Goal: Transaction & Acquisition: Book appointment/travel/reservation

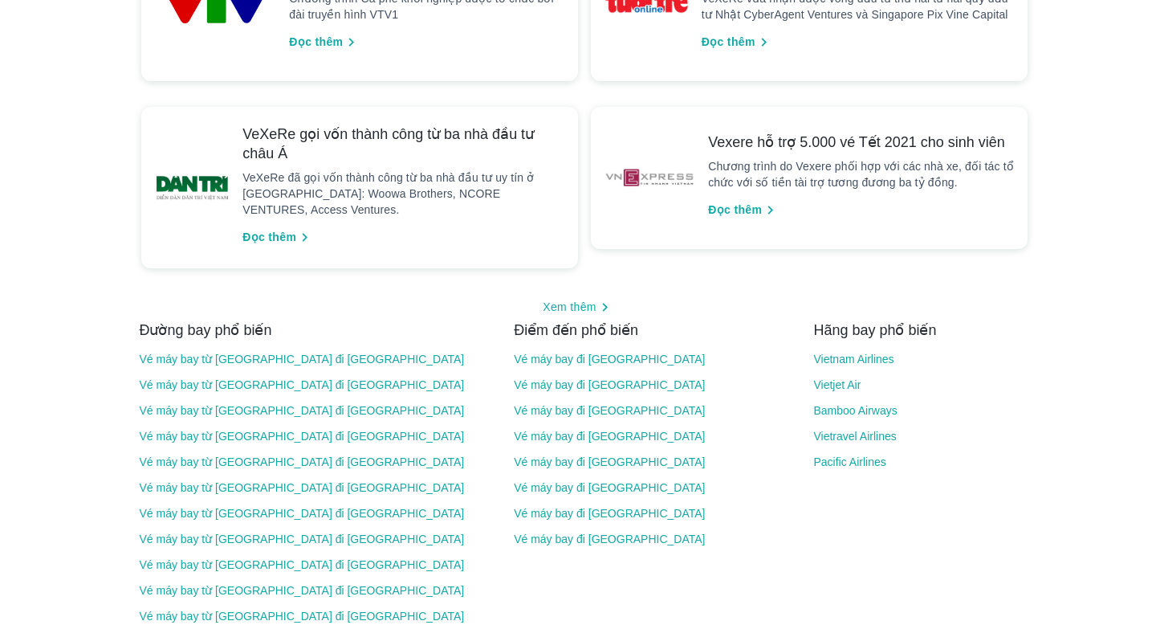
scroll to position [1676, 0]
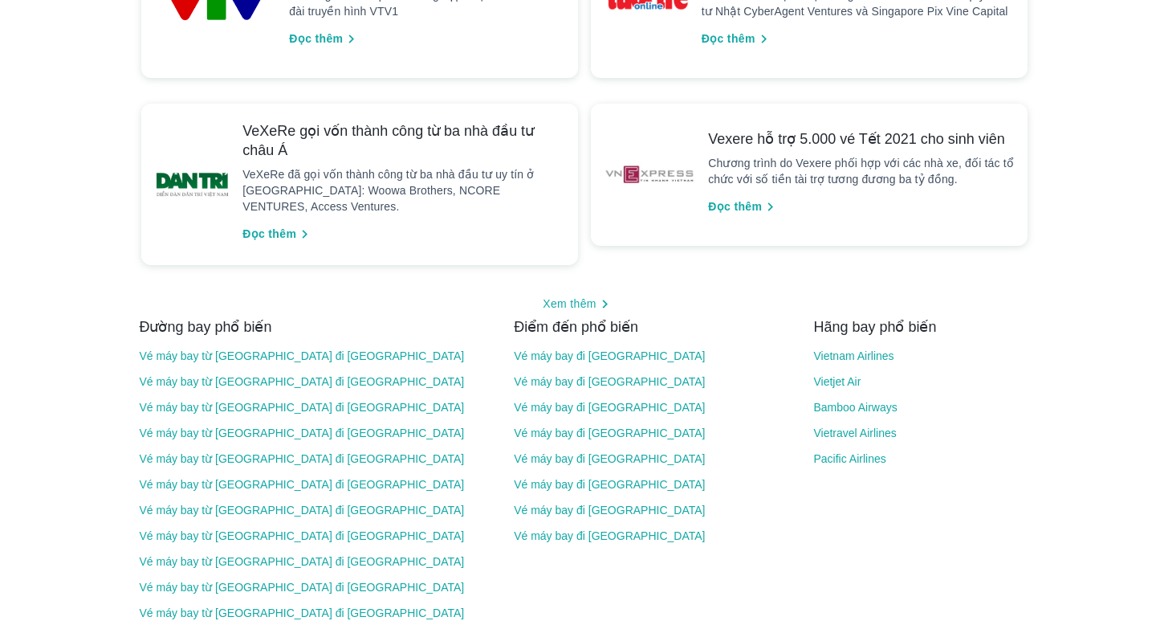
click at [604, 349] on link "Vé máy bay đi [GEOGRAPHIC_DATA]" at bounding box center [653, 355] width 278 height 13
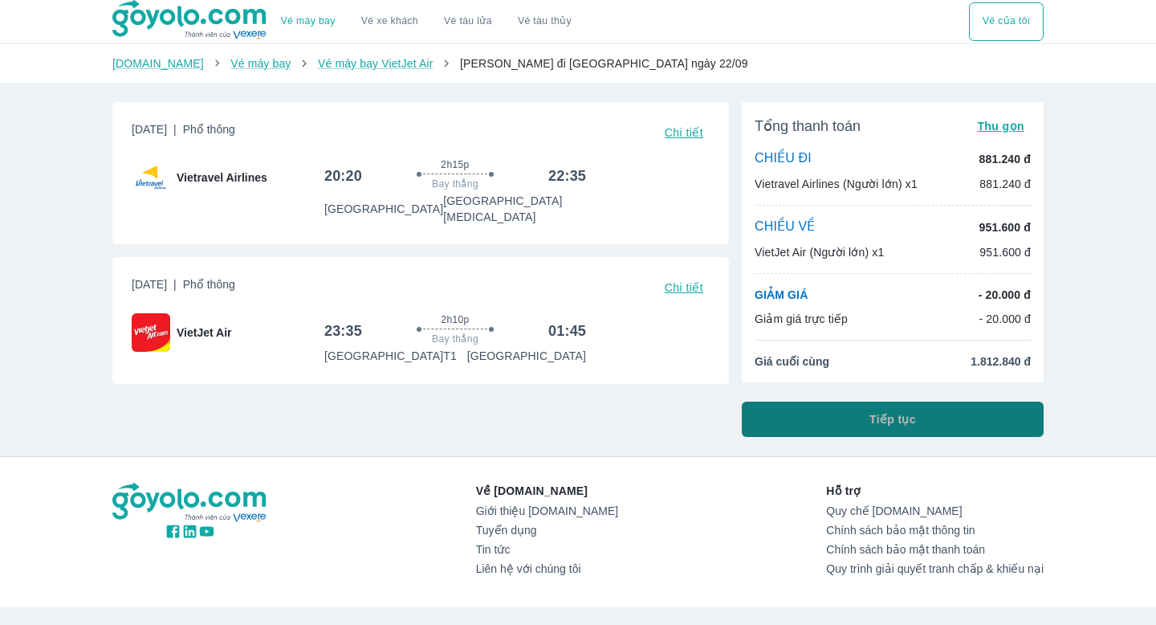
click at [809, 417] on button "Tiếp tục" at bounding box center [893, 418] width 302 height 35
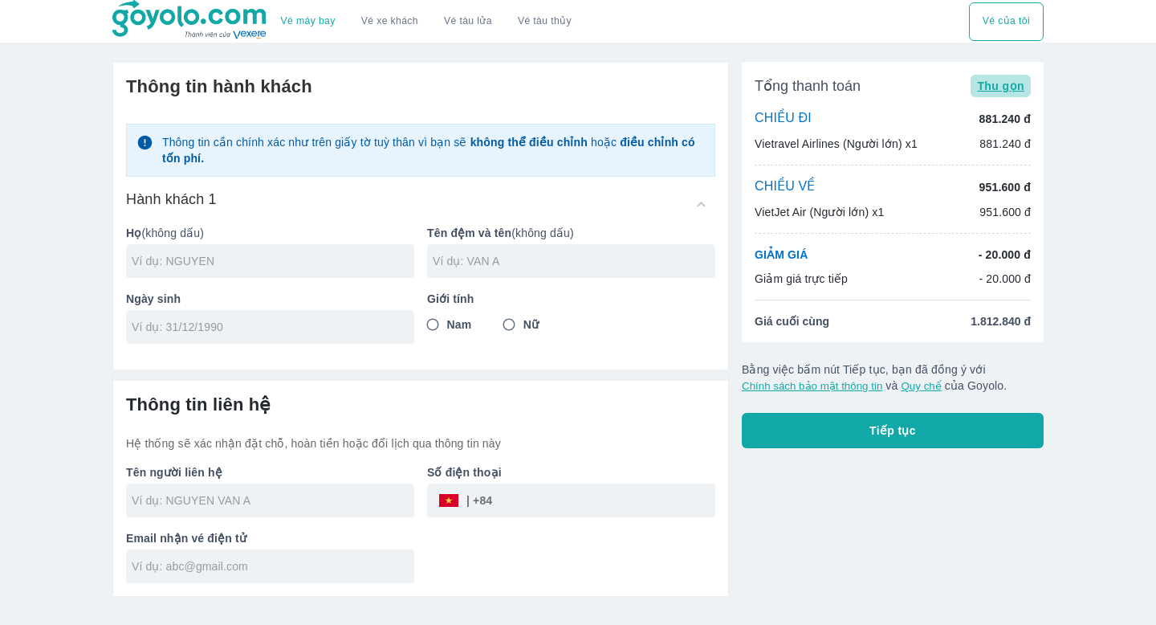
click at [1006, 88] on span "Thu gọn" at bounding box center [1000, 85] width 47 height 13
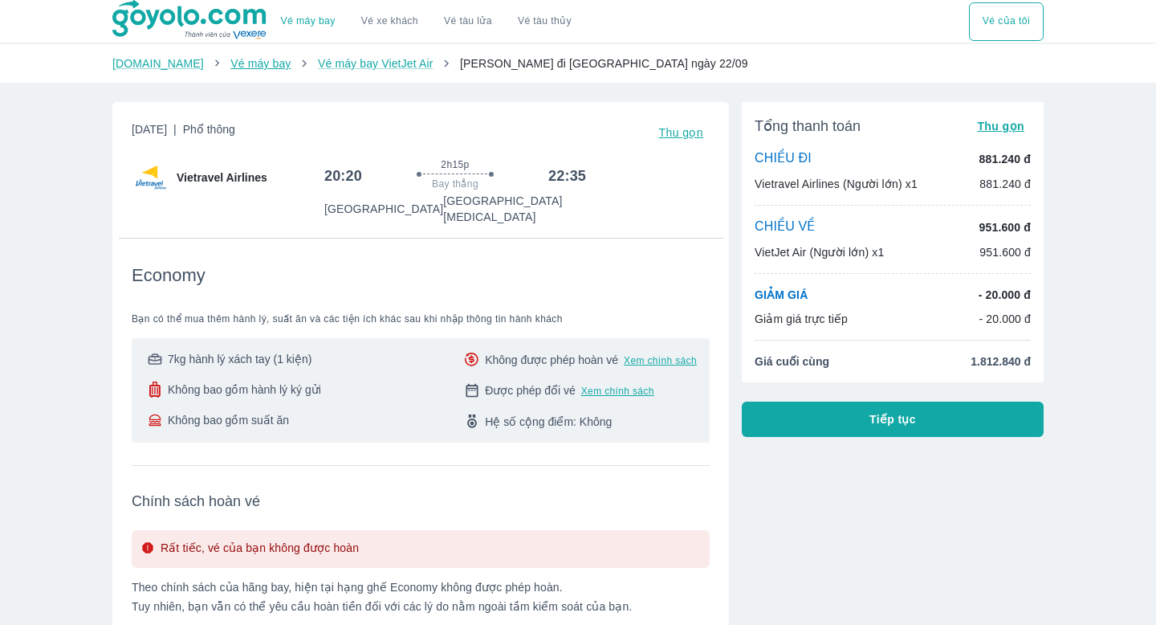
click at [239, 65] on link "Vé máy bay" at bounding box center [260, 63] width 60 height 13
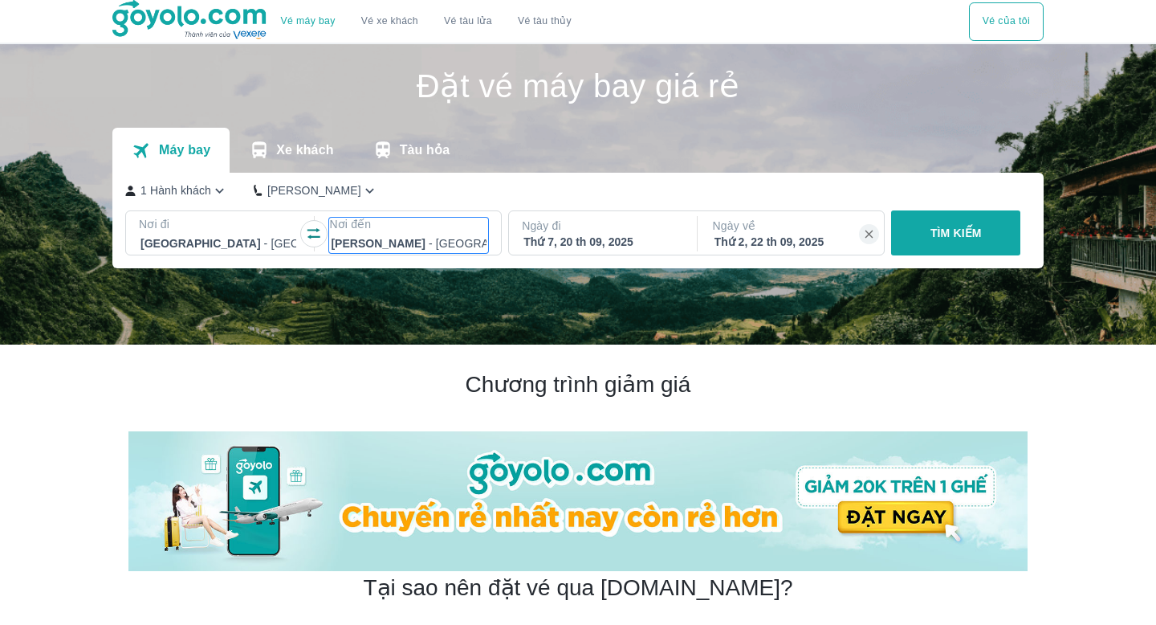
click at [363, 238] on div at bounding box center [409, 243] width 156 height 19
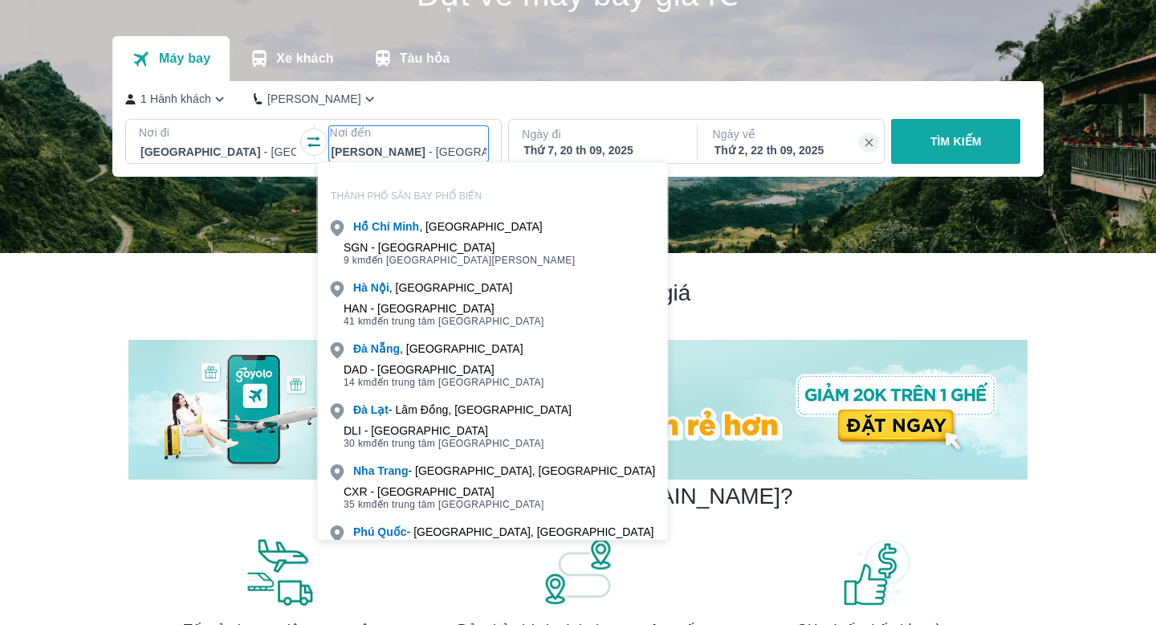
scroll to position [92, 0]
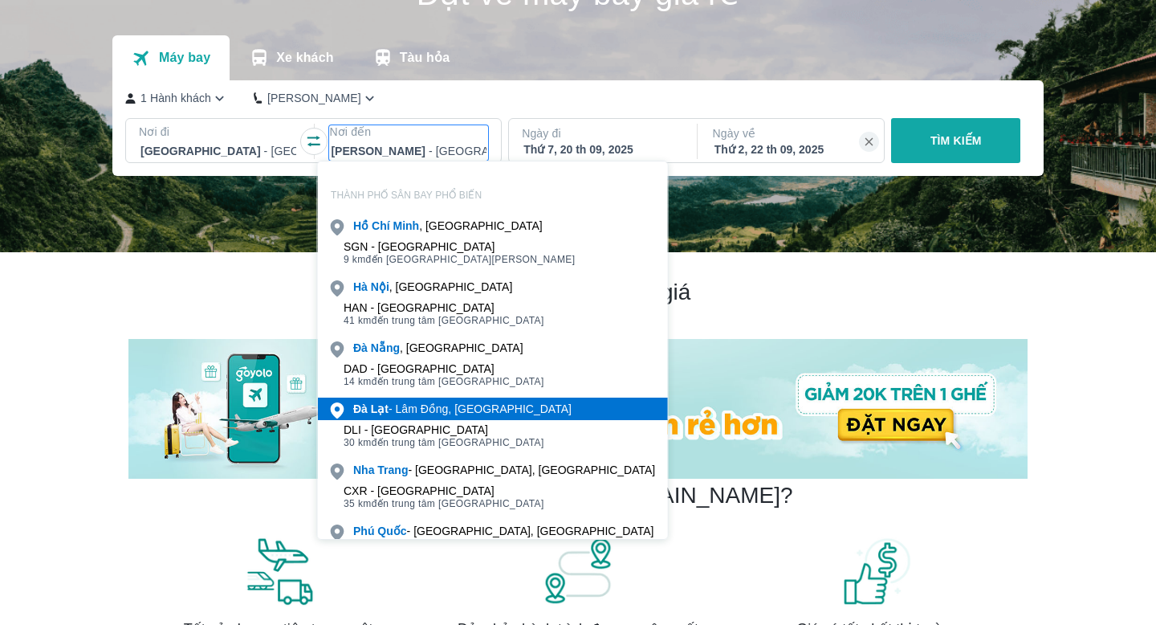
click at [495, 405] on div "Đà Lạt - [GEOGRAPHIC_DATA], [GEOGRAPHIC_DATA]" at bounding box center [462, 409] width 218 height 16
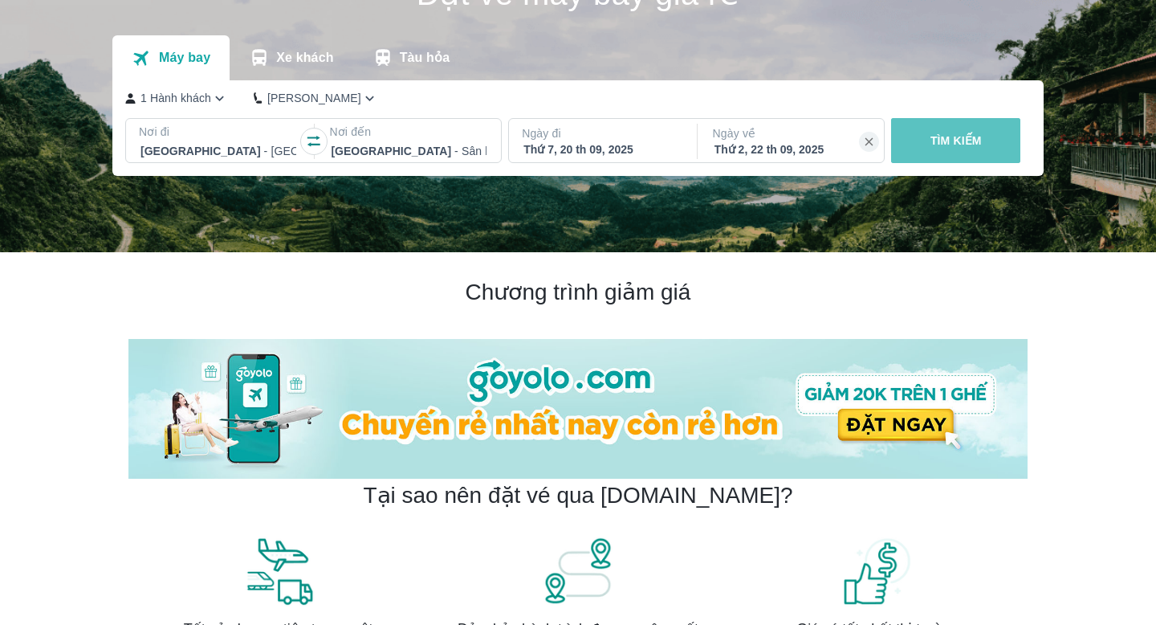
click at [967, 140] on p "TÌM KIẾM" at bounding box center [955, 140] width 51 height 16
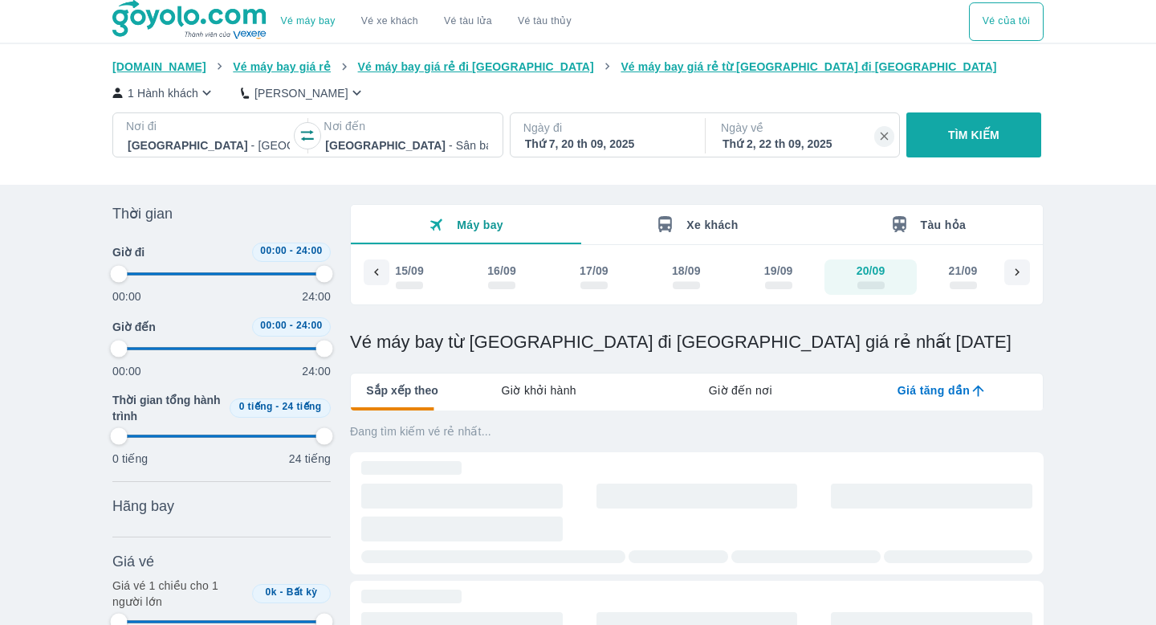
type input "97.9166666666667"
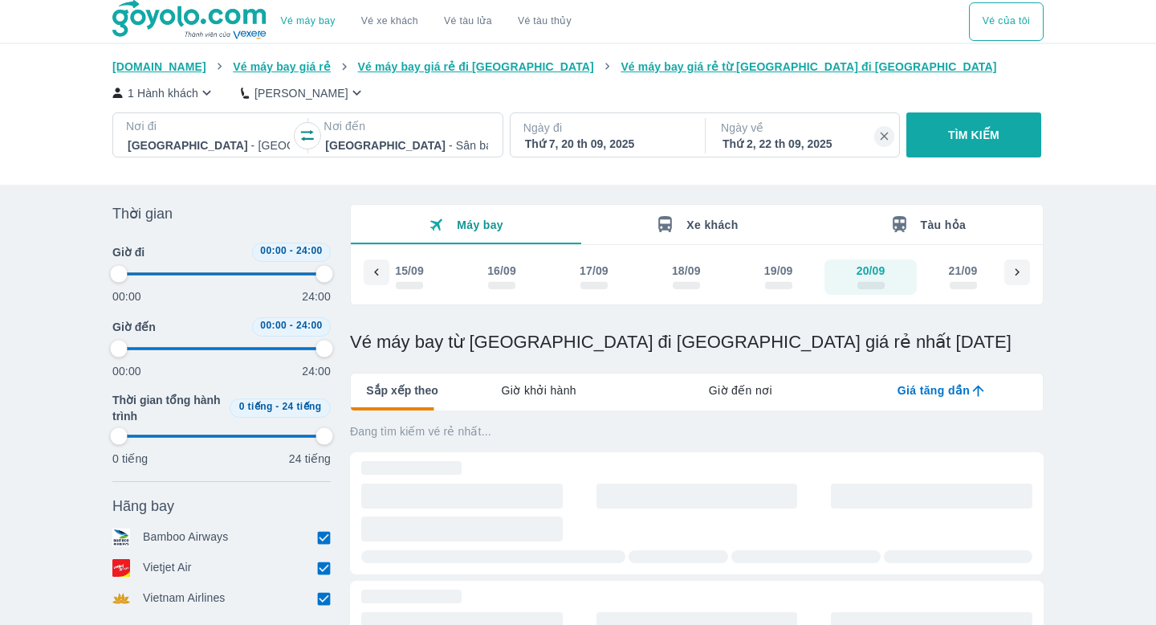
type input "97.9166666666667"
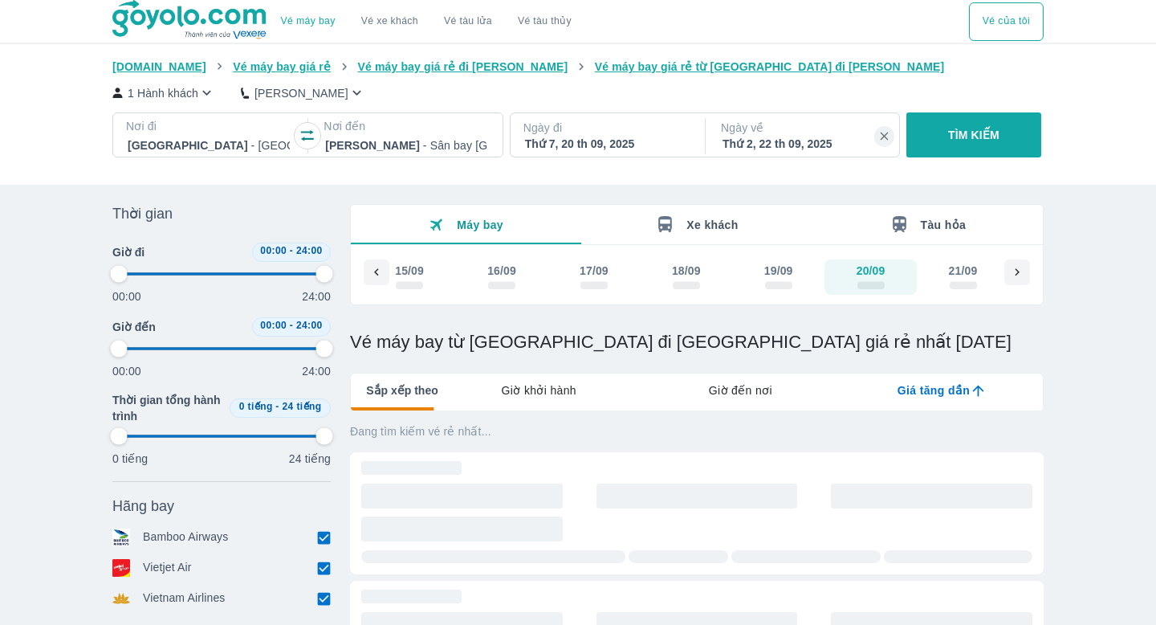
type input "97.9166666666667"
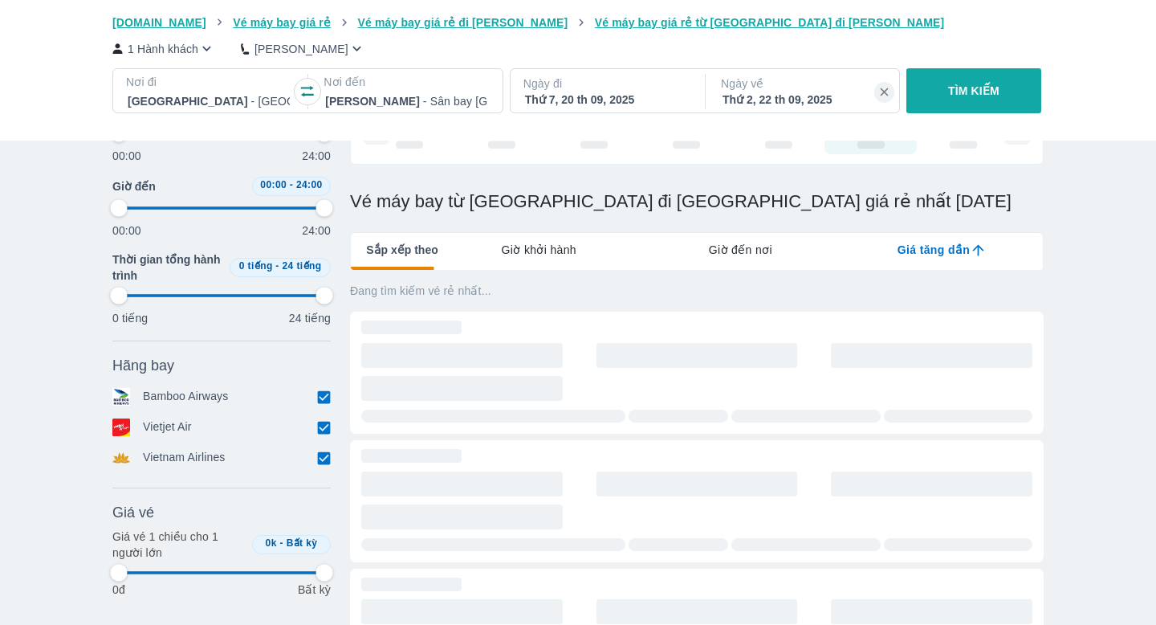
type input "97.9166666666667"
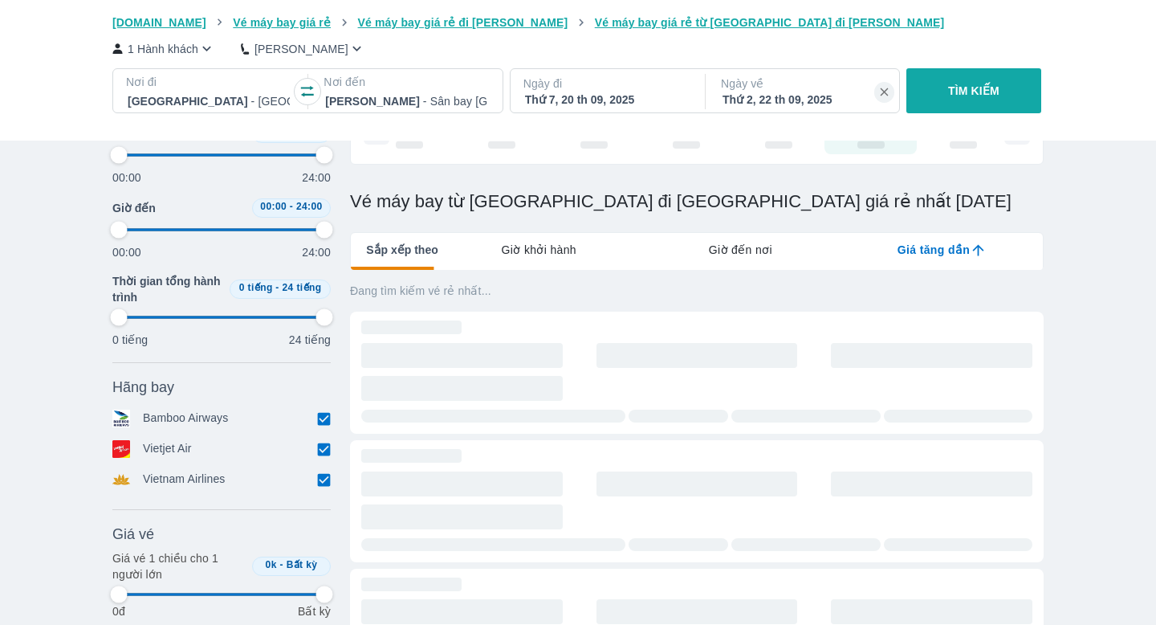
scroll to position [165, 0]
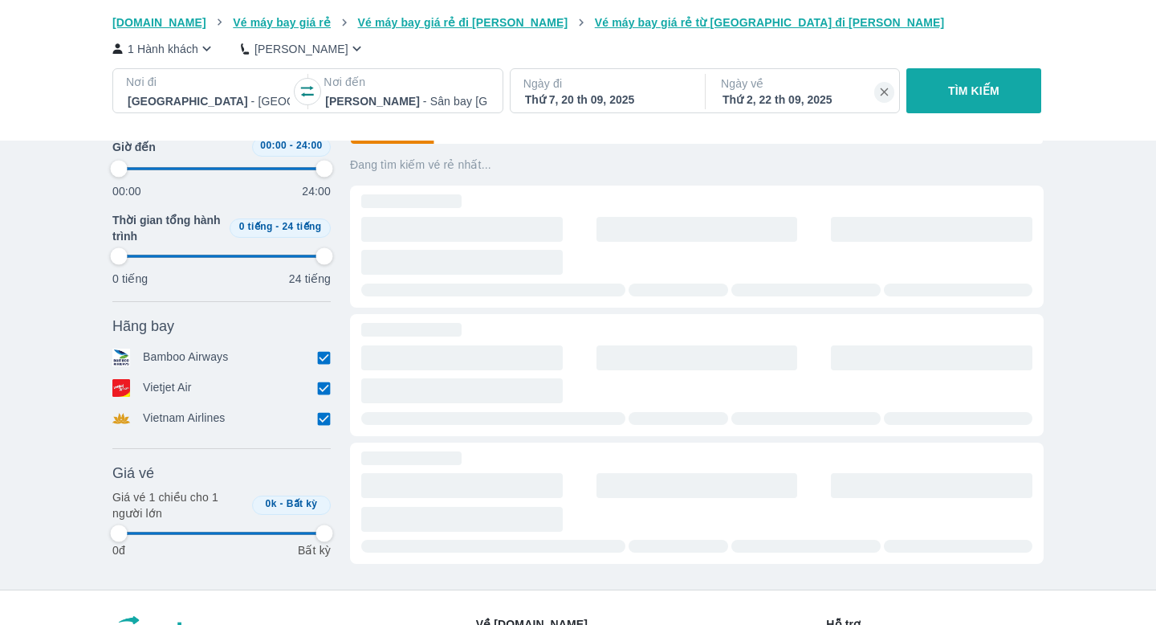
type input "97.9166666666667"
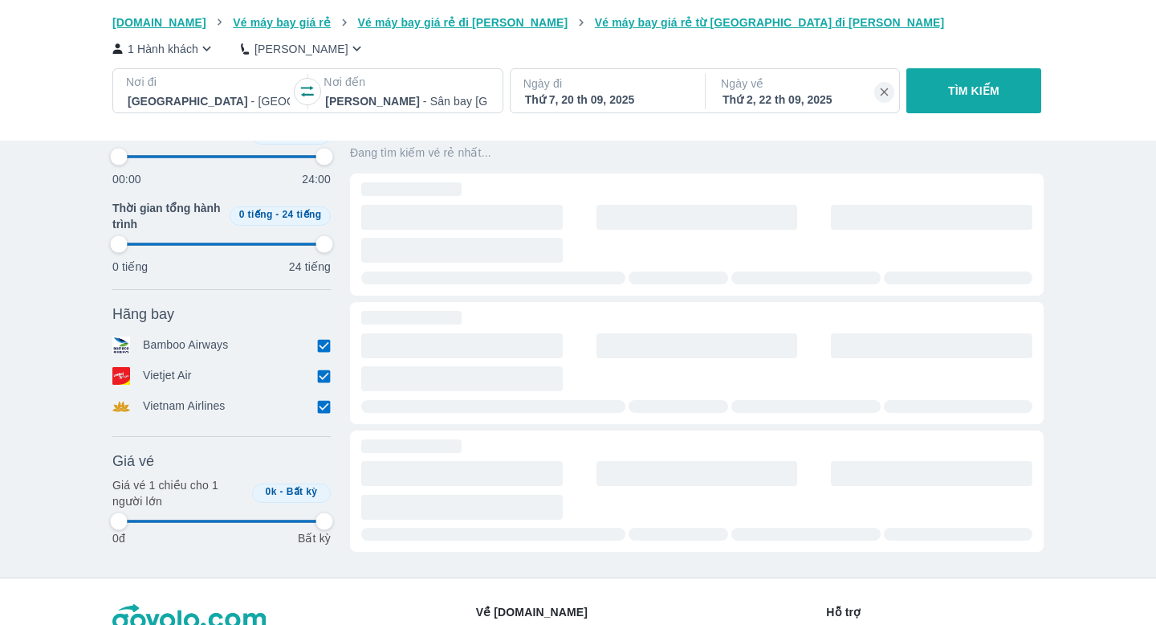
scroll to position [0, 0]
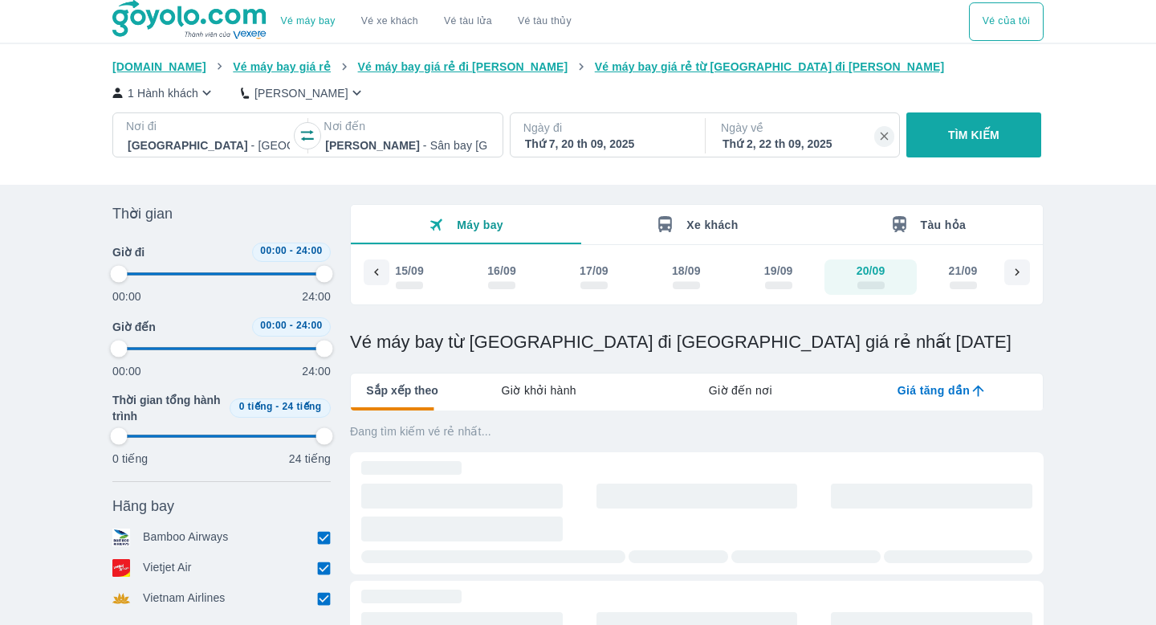
type input "97.9166666666667"
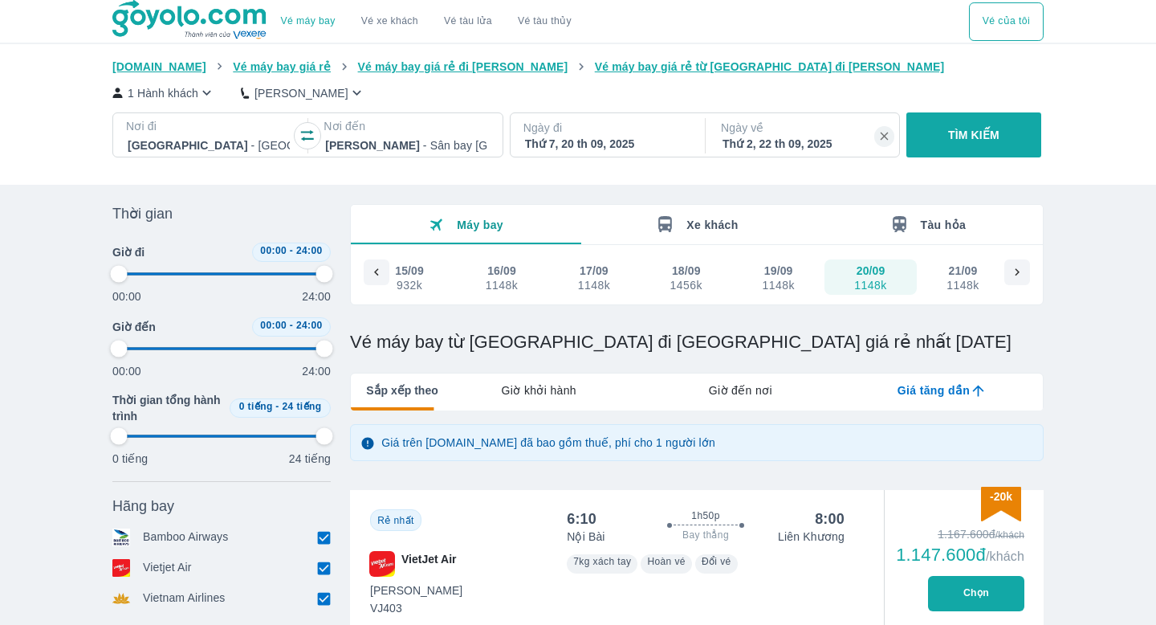
type input "97.9166666666667"
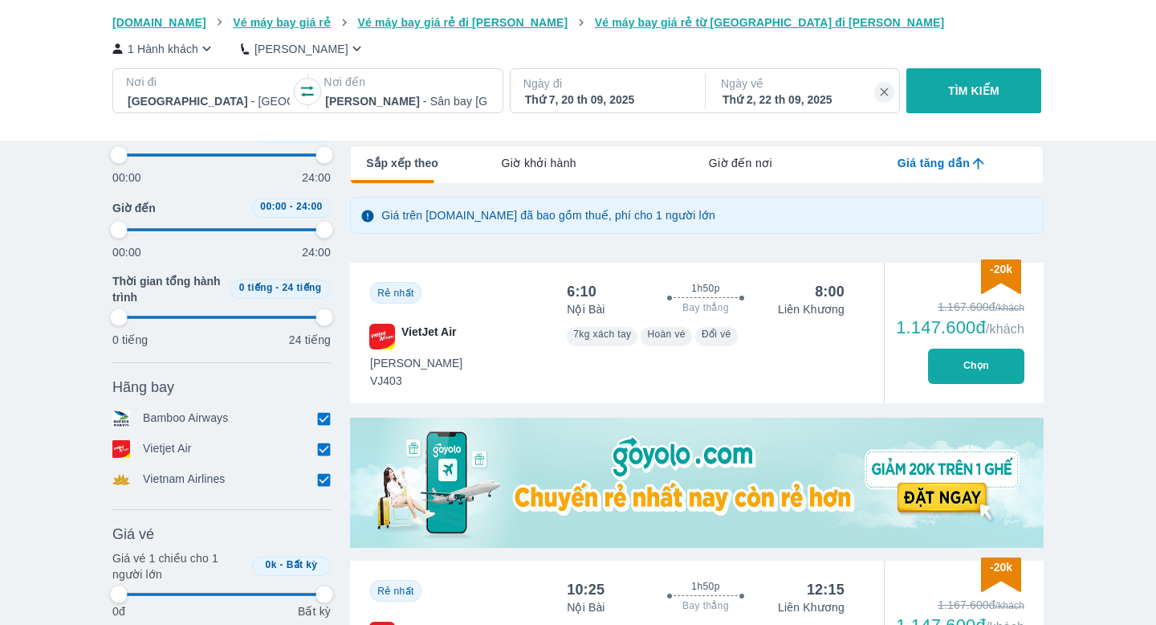
scroll to position [266, 0]
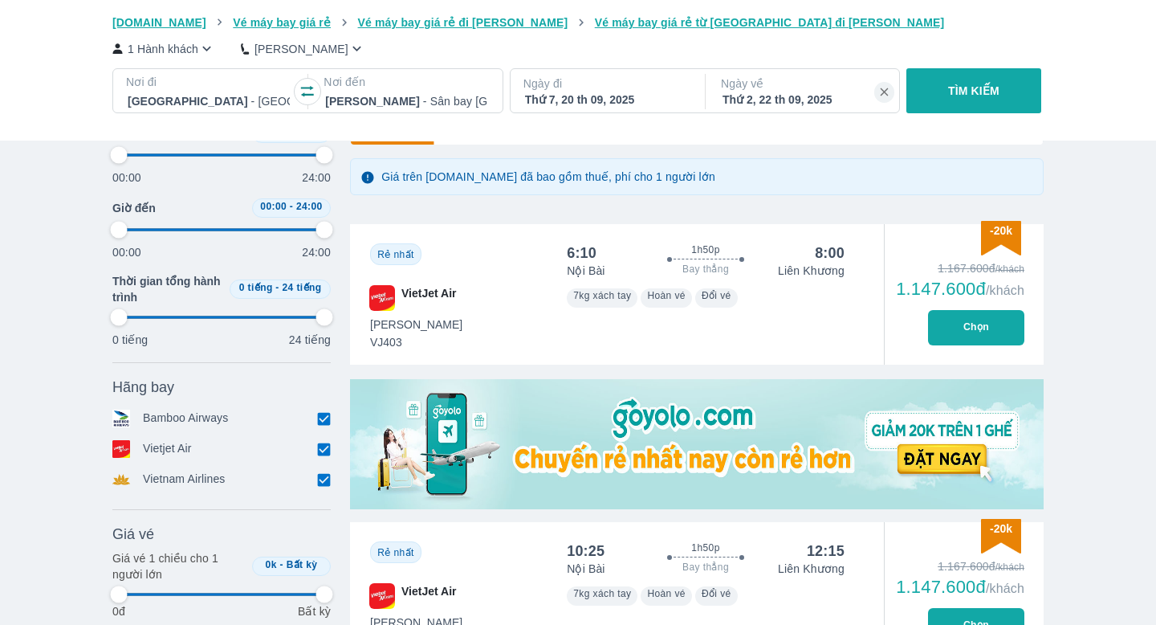
type input "97.9166666666667"
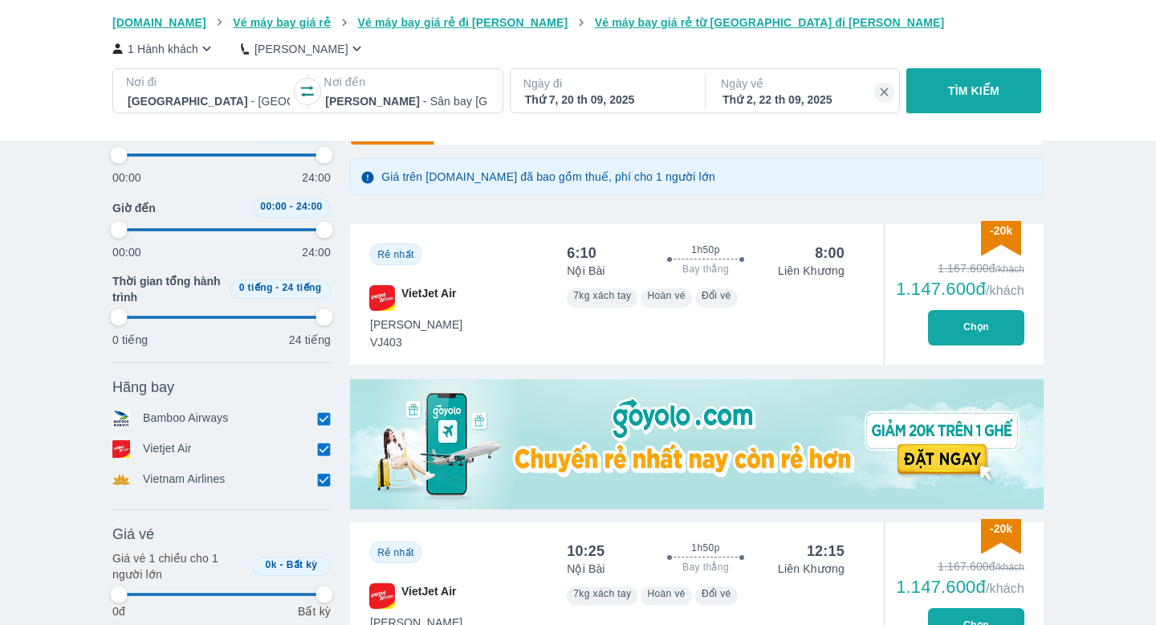
type input "97.9166666666667"
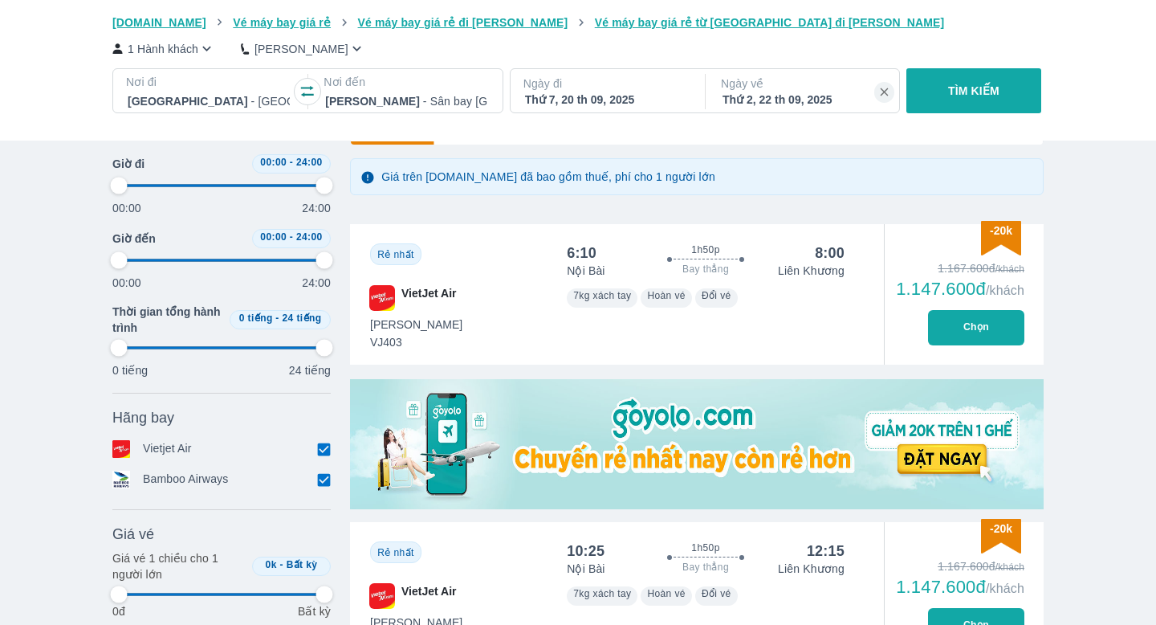
type input "97.9166666666667"
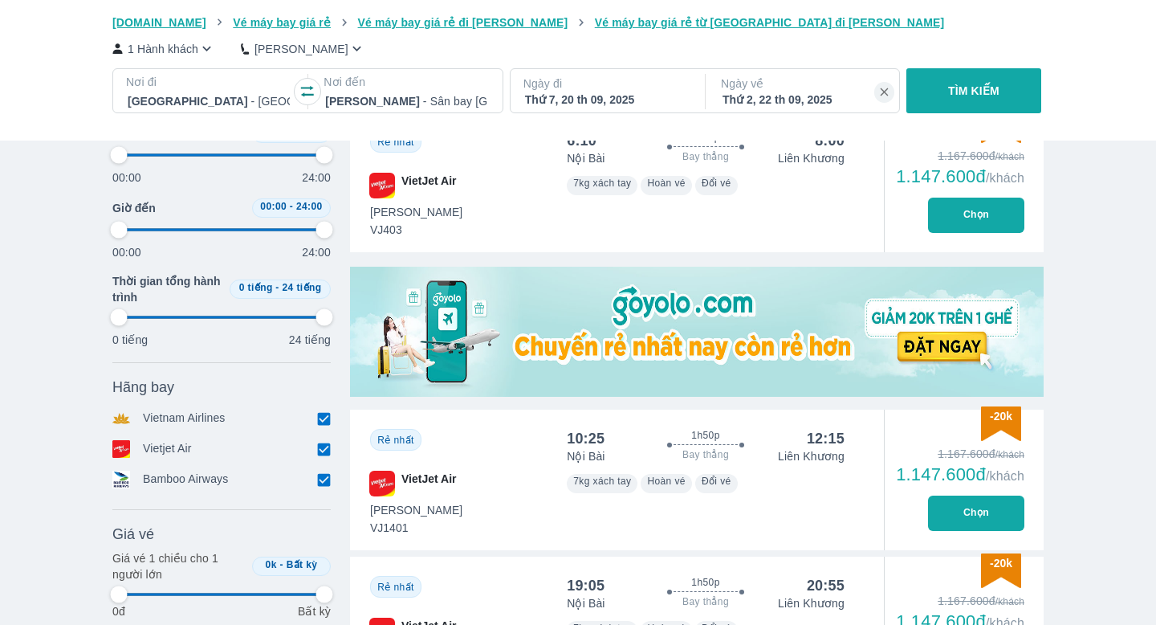
type input "97.9166666666667"
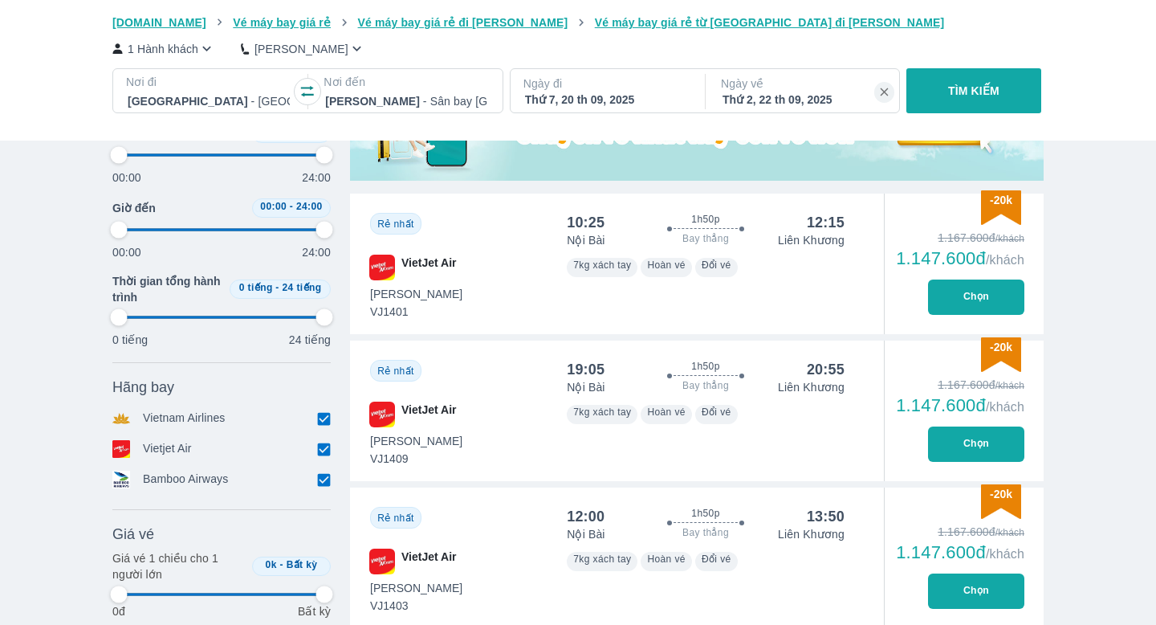
scroll to position [645, 0]
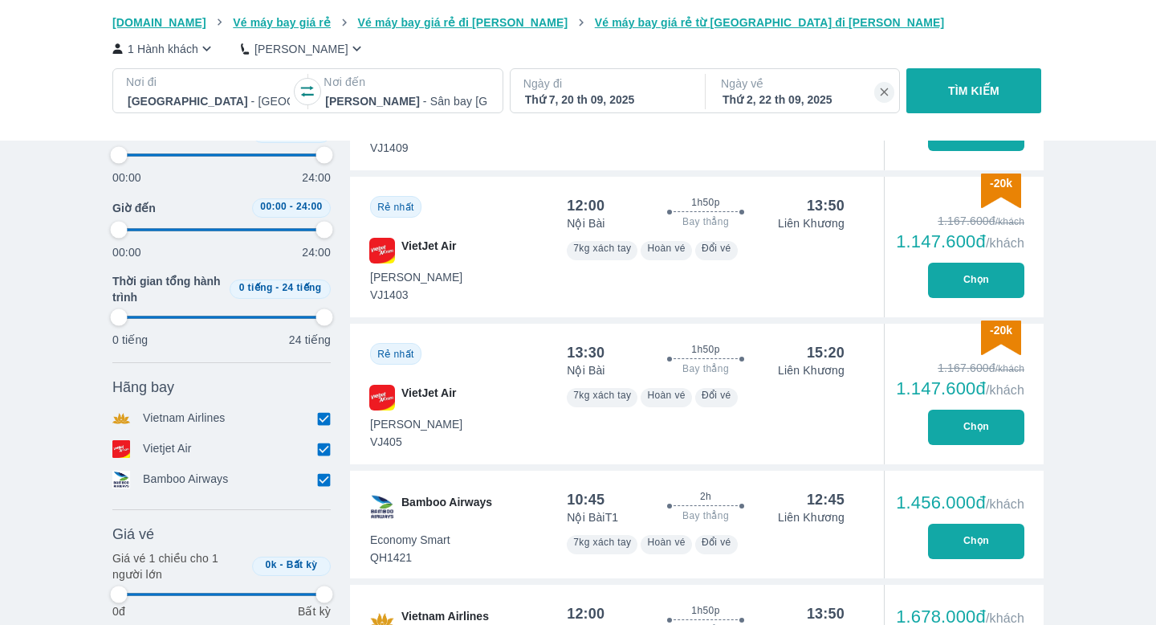
type input "97.9166666666667"
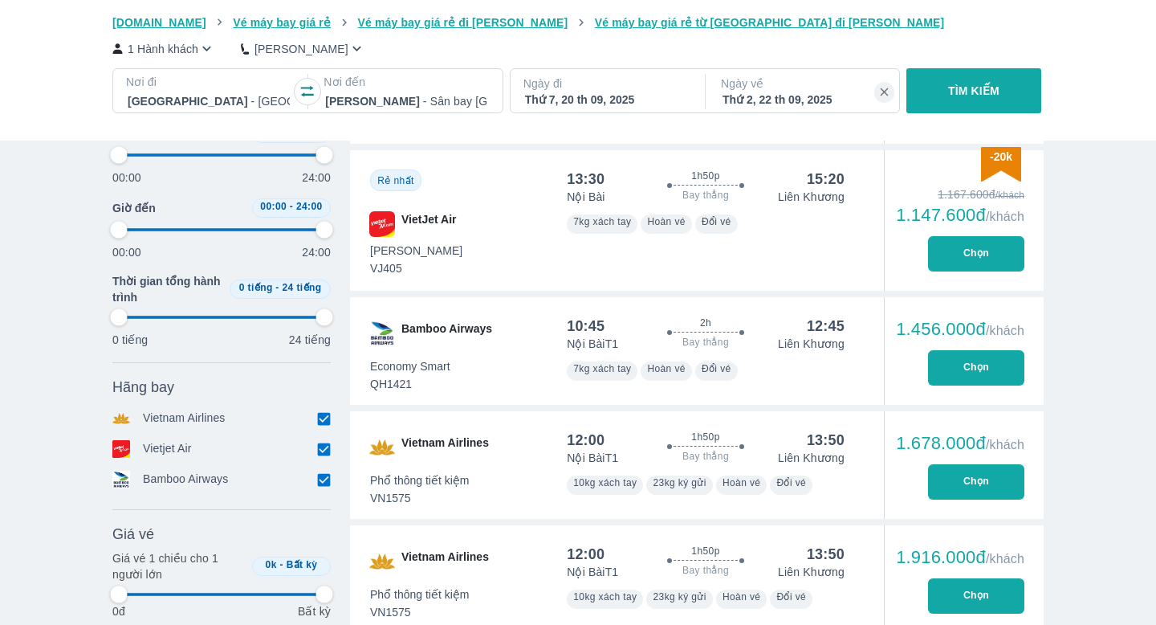
type input "97.9166666666667"
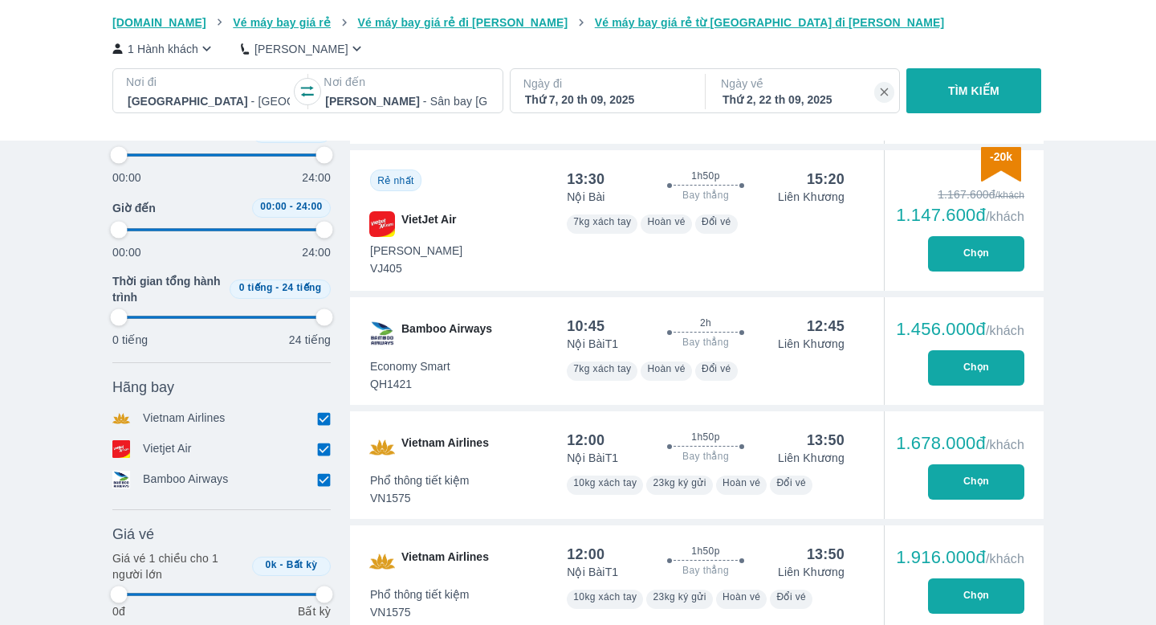
type input "97.9166666666667"
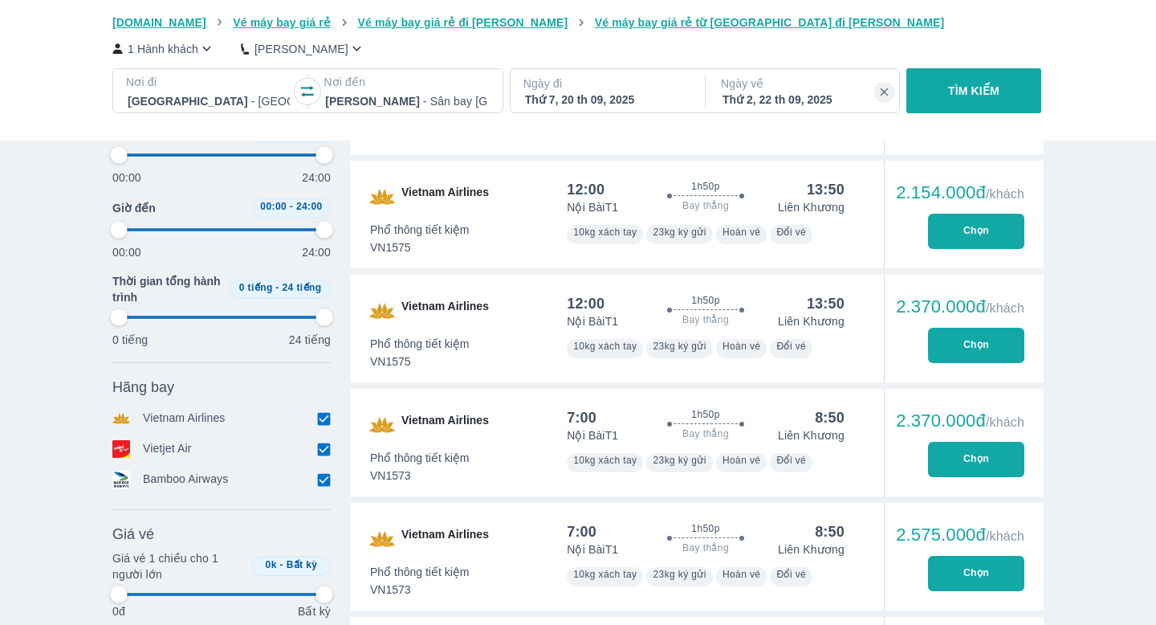
type input "97.9166666666667"
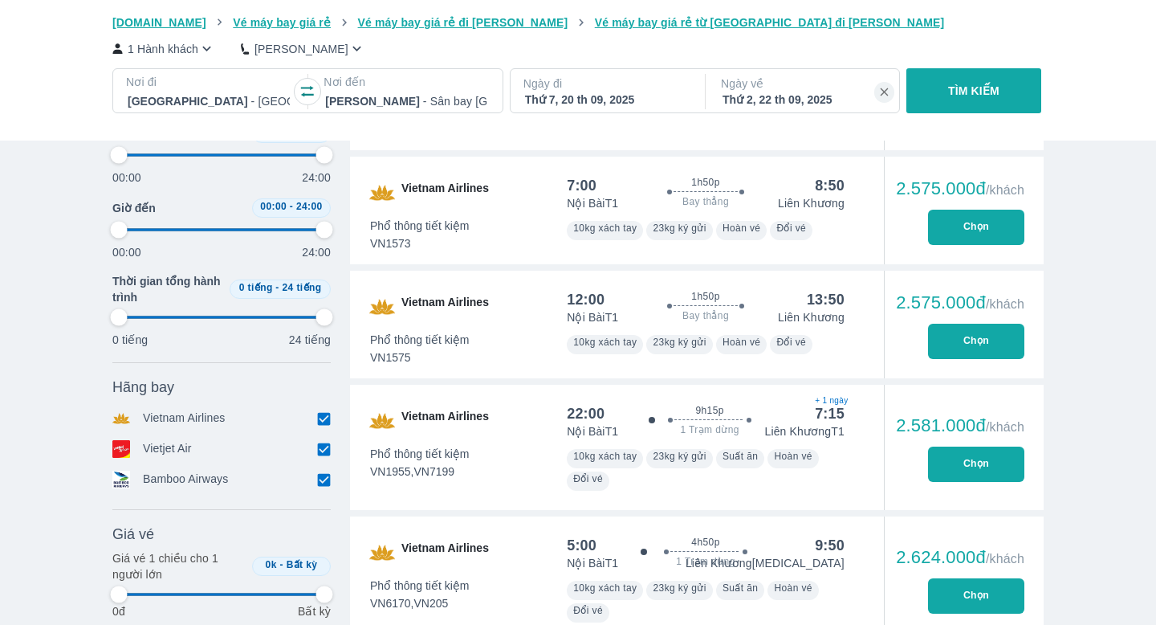
type input "97.9166666666667"
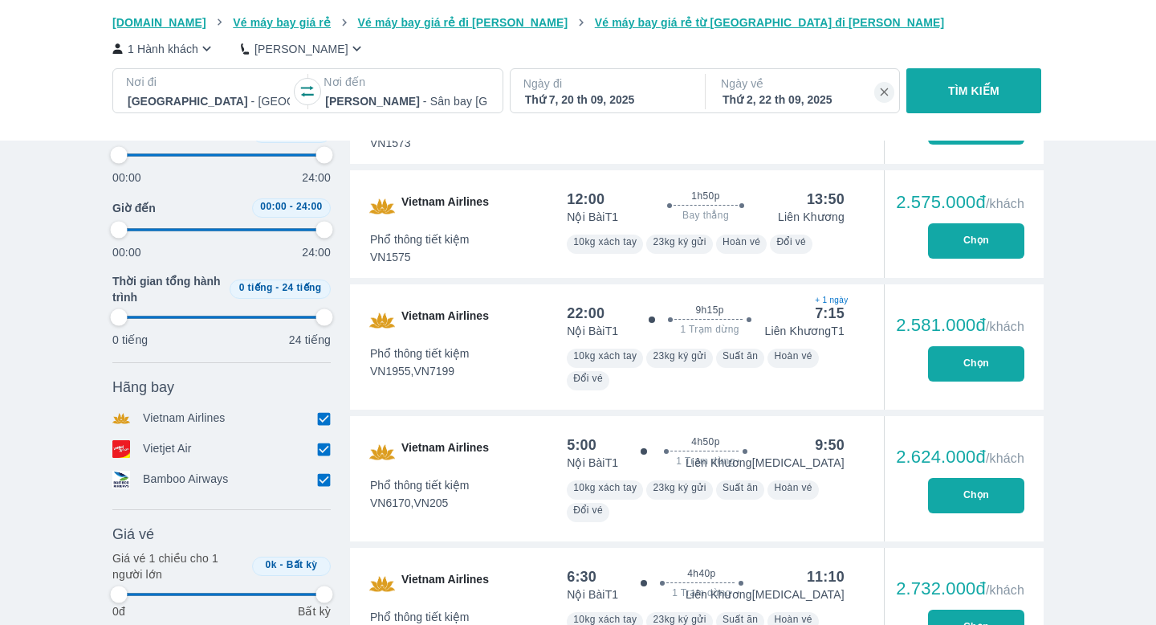
type input "97.9166666666667"
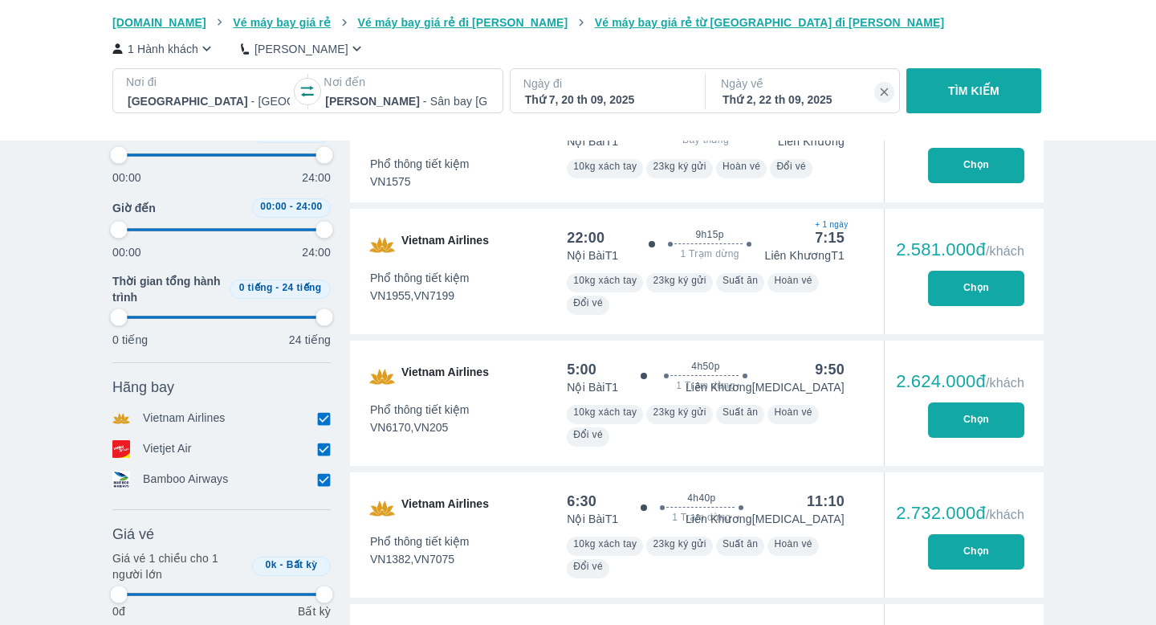
type input "97.9166666666667"
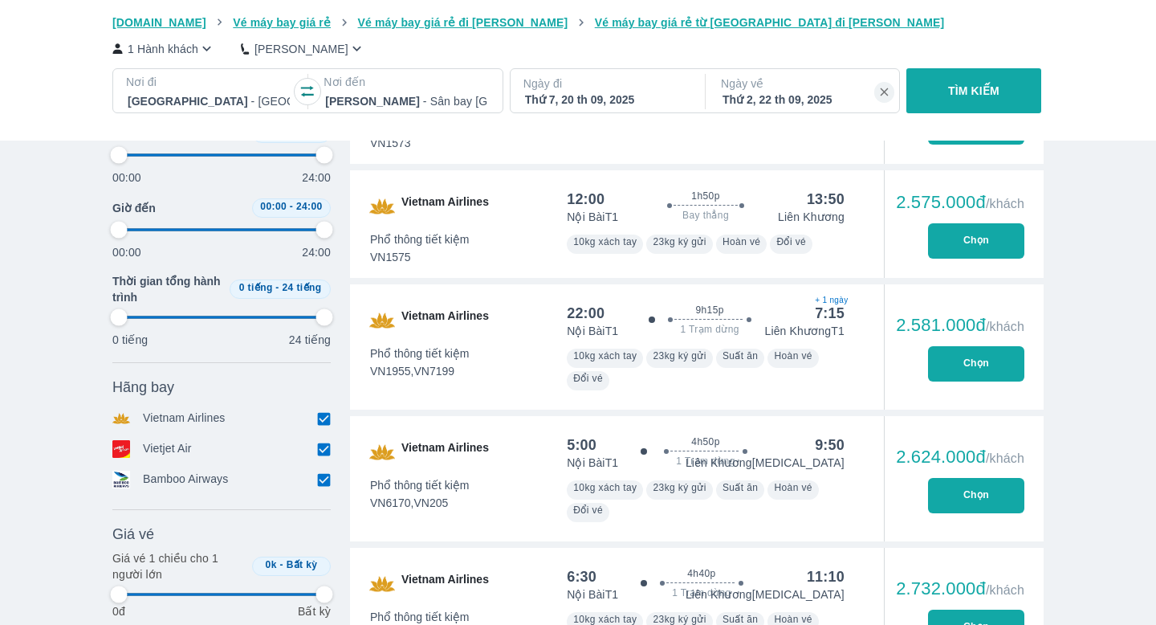
type input "97.9166666666667"
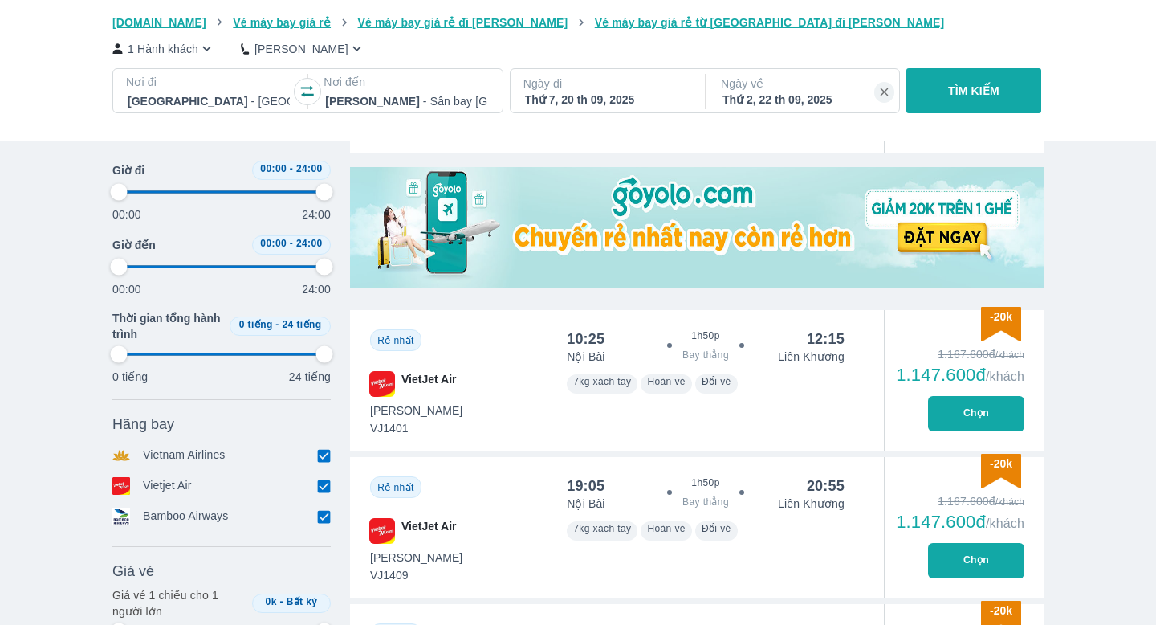
scroll to position [0, 0]
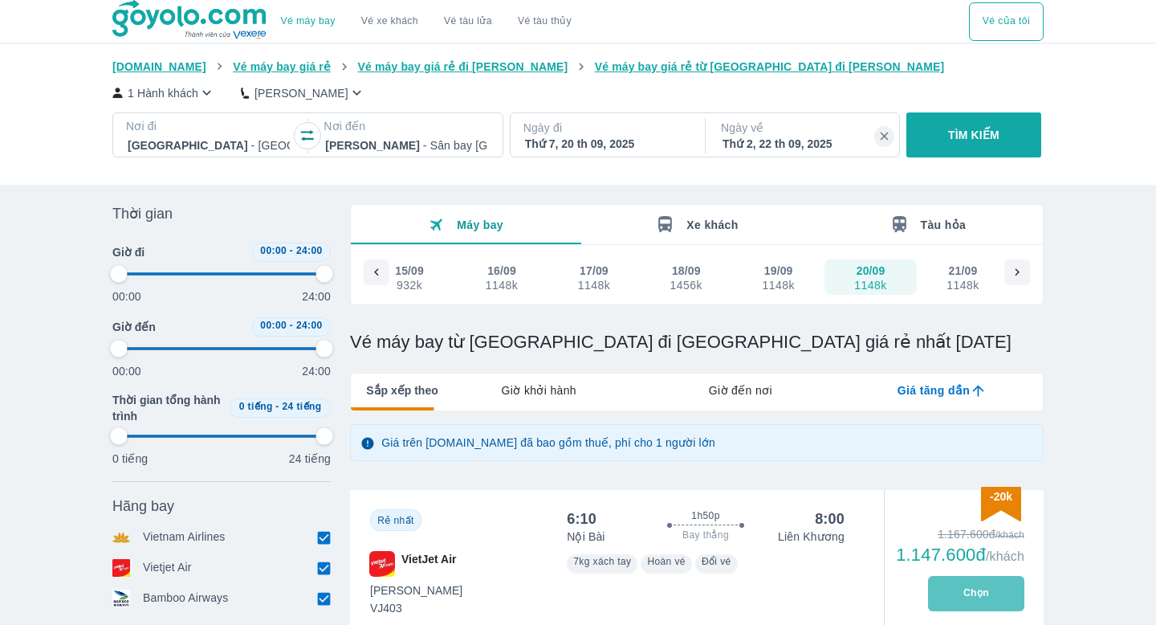
click at [971, 593] on button "Chọn" at bounding box center [976, 593] width 96 height 35
type input "97.9166666666667"
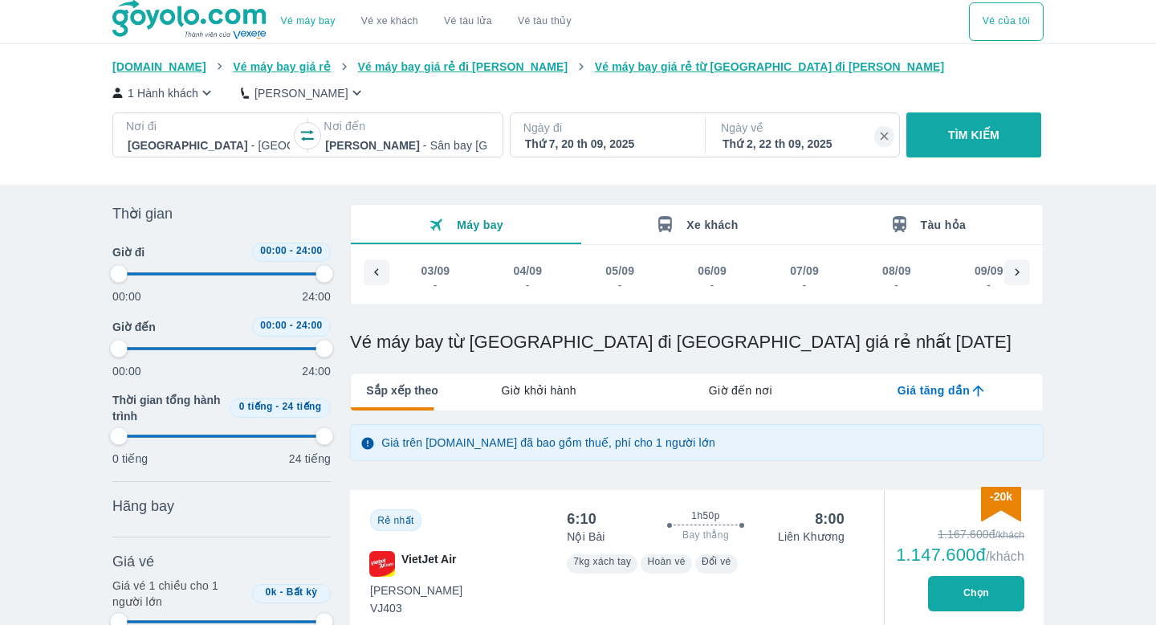
scroll to position [0, 1133]
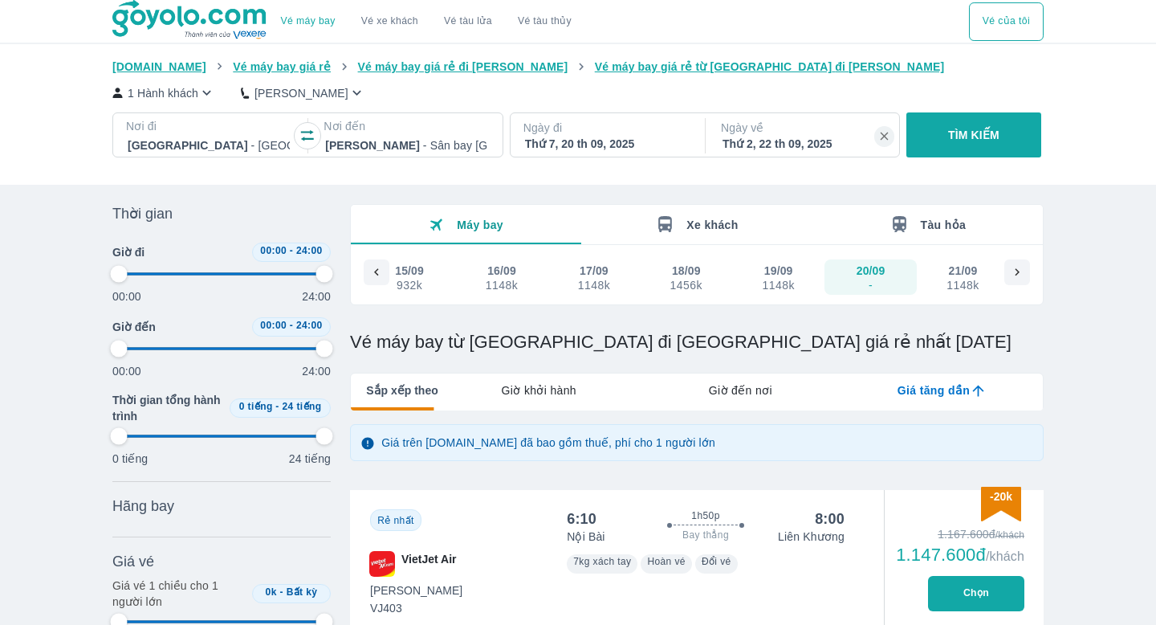
type input "97.9166666666667"
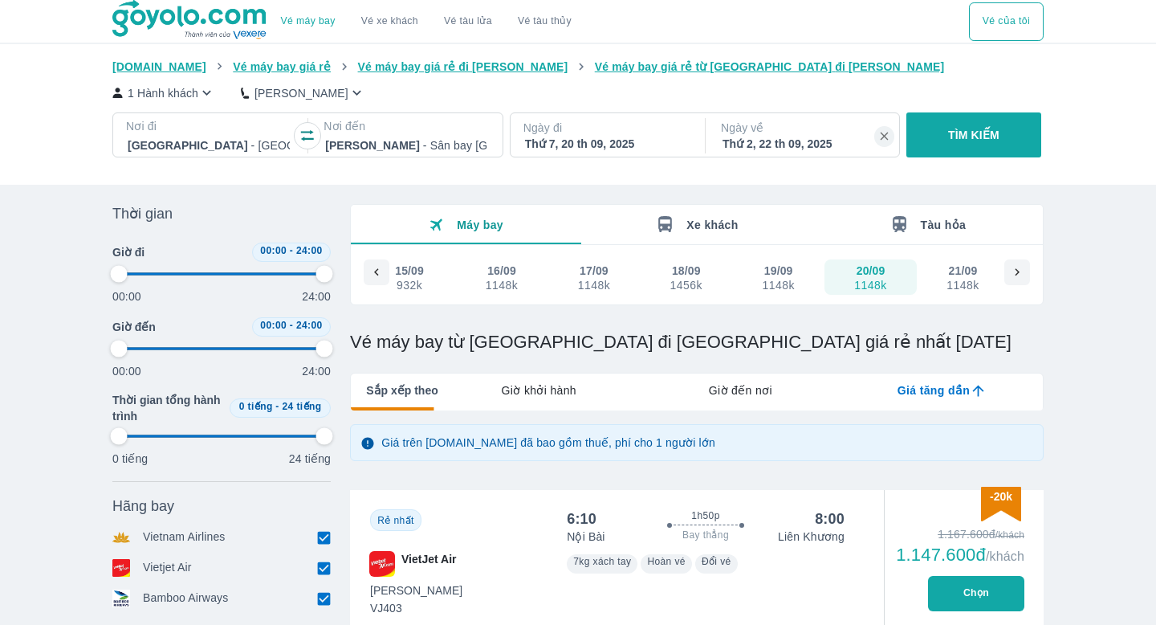
type input "97.9166666666667"
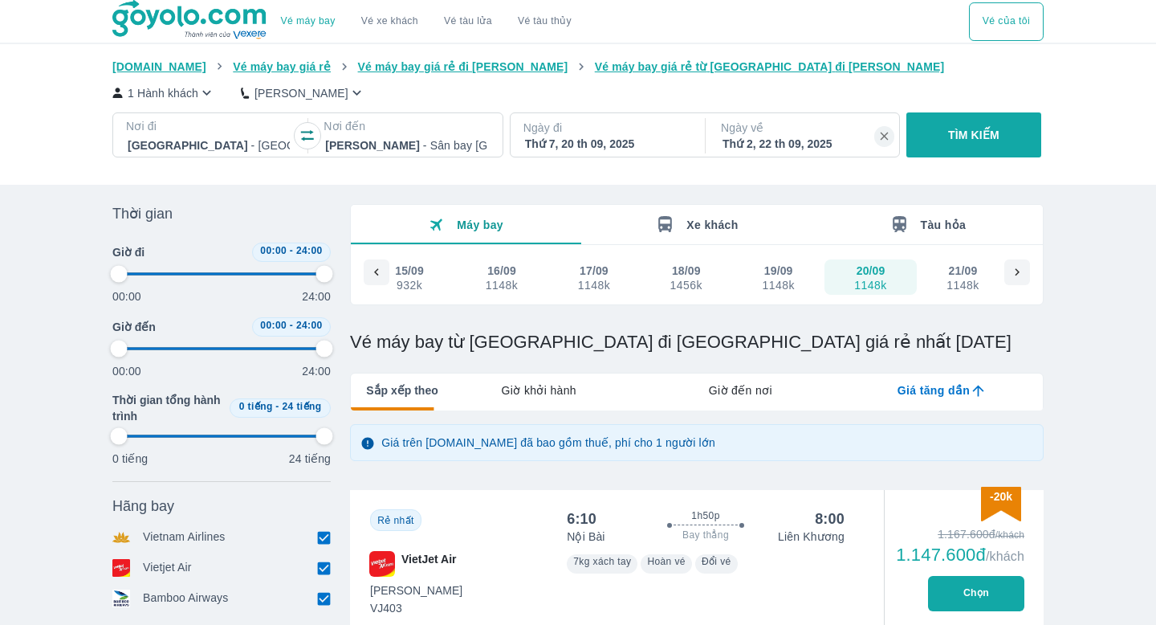
type input "97.9166666666667"
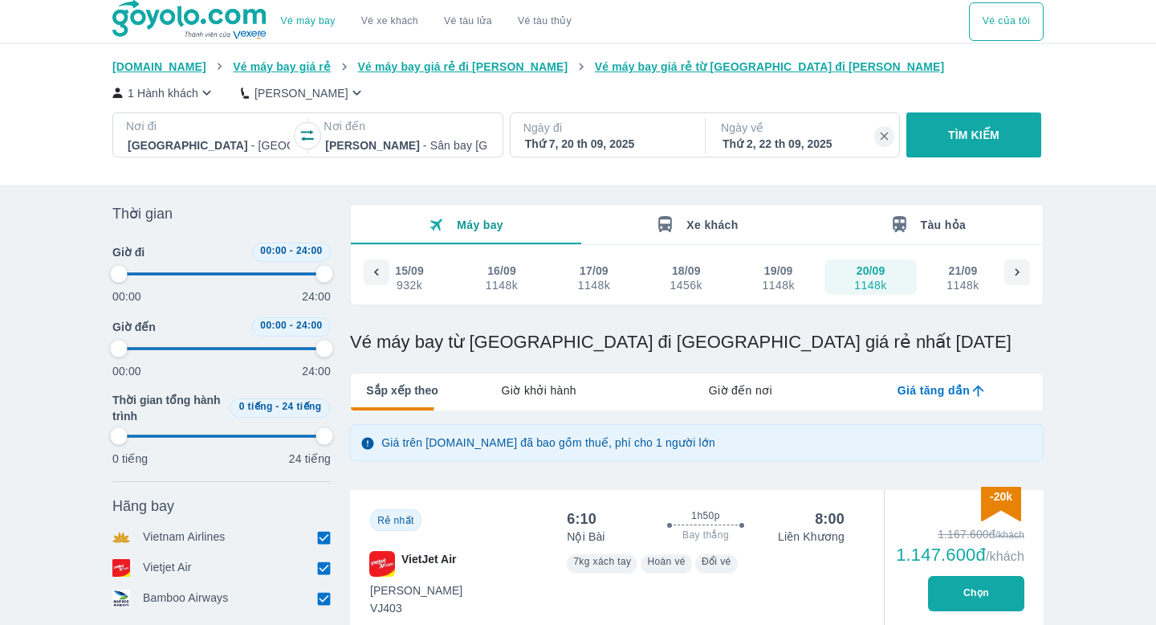
type input "97.9166666666667"
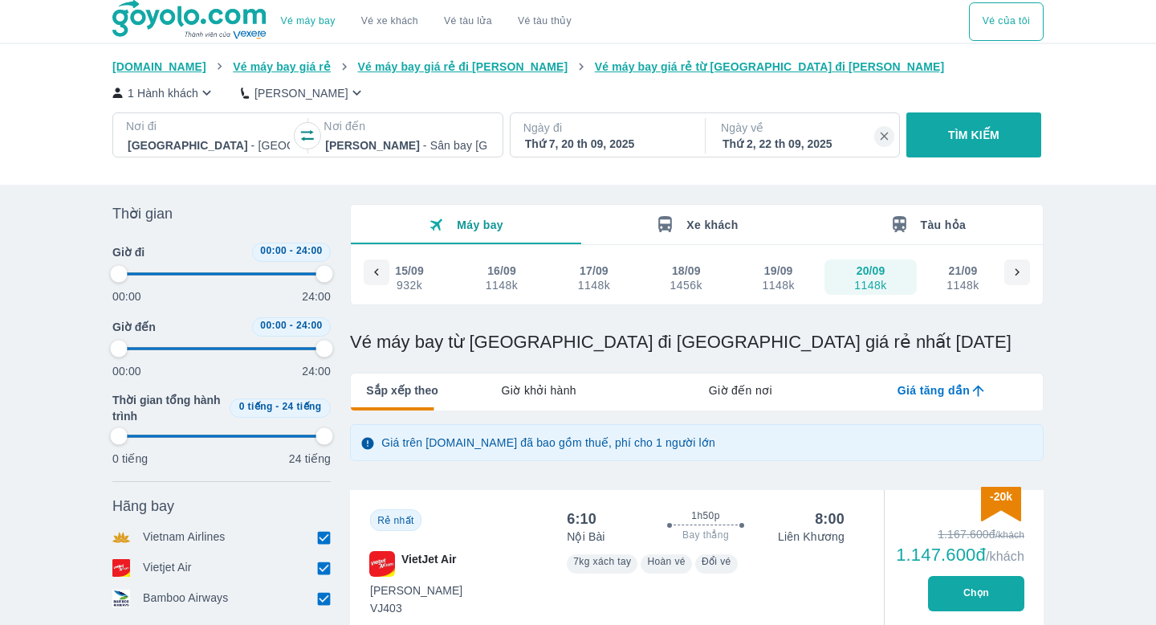
type input "97.9166666666667"
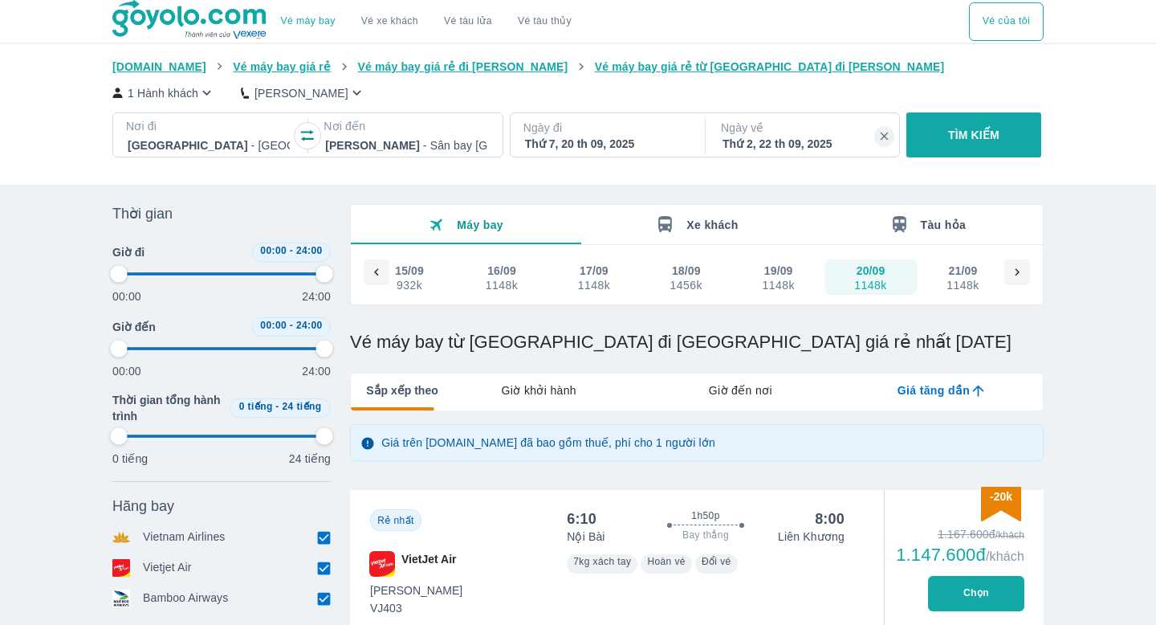
type input "97.9166666666667"
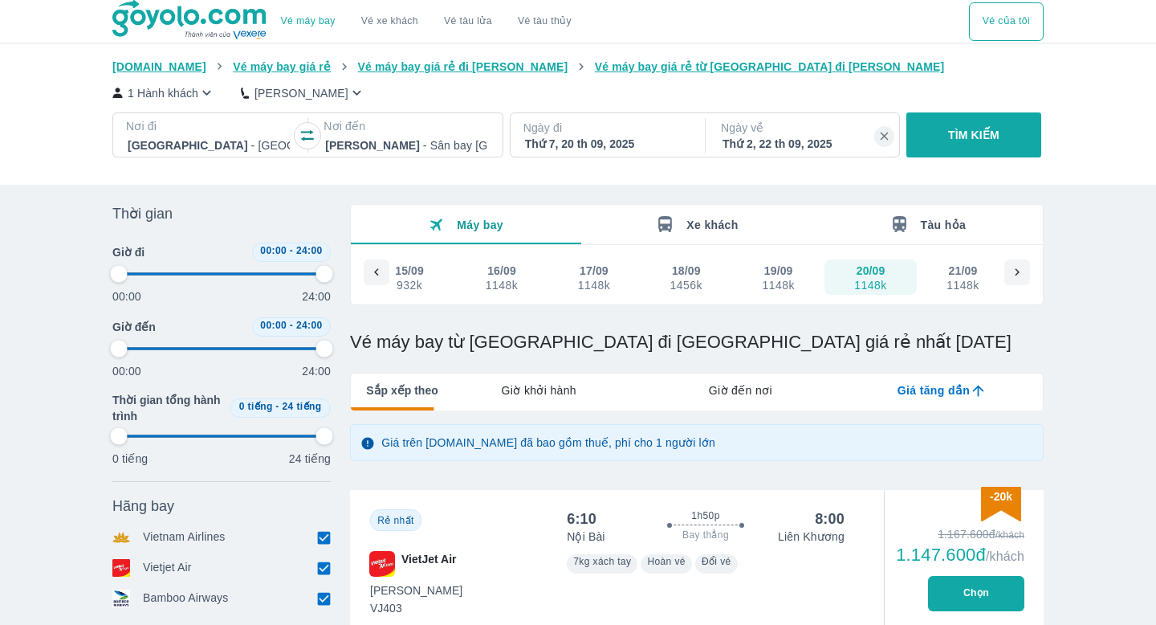
type input "97.9166666666667"
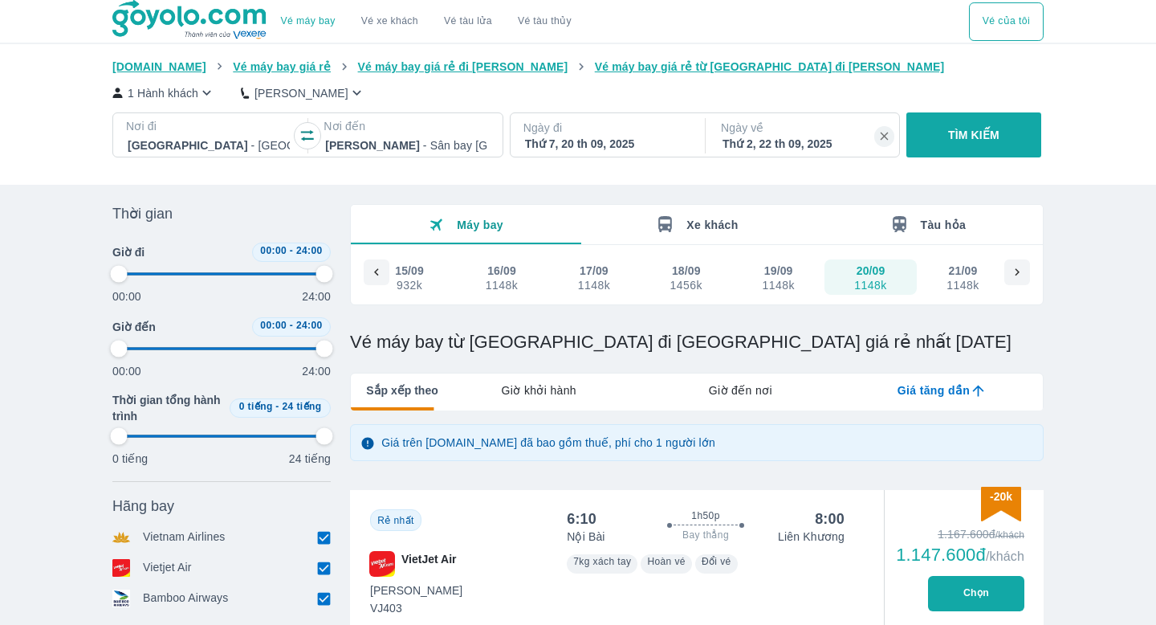
type input "97.9166666666667"
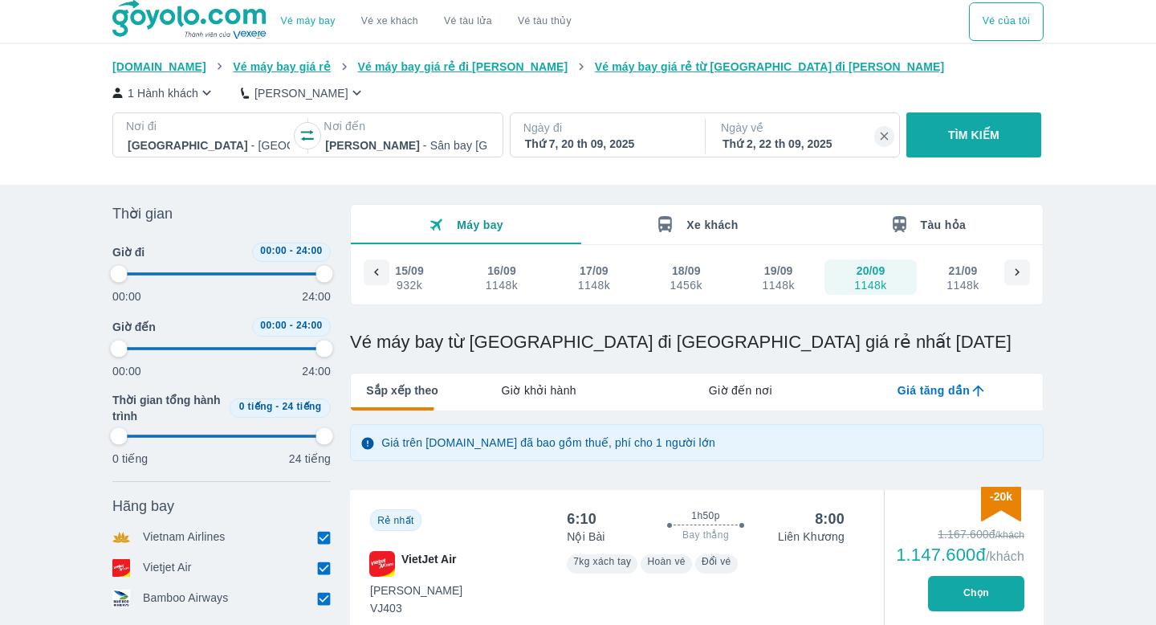
type input "97.9166666666667"
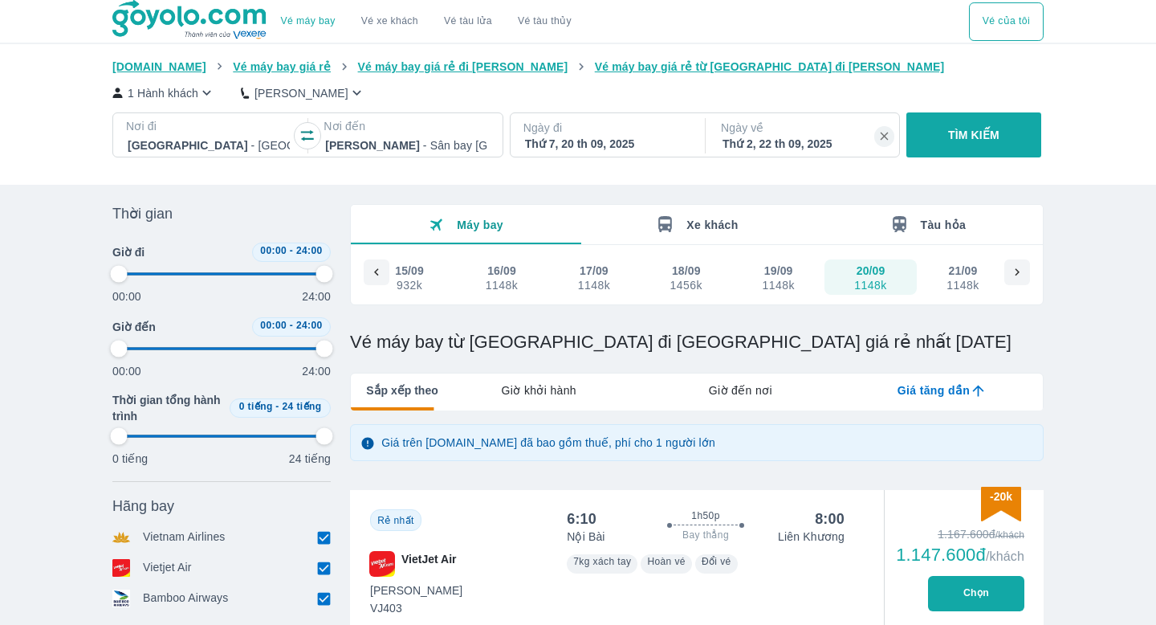
type input "97.9166666666667"
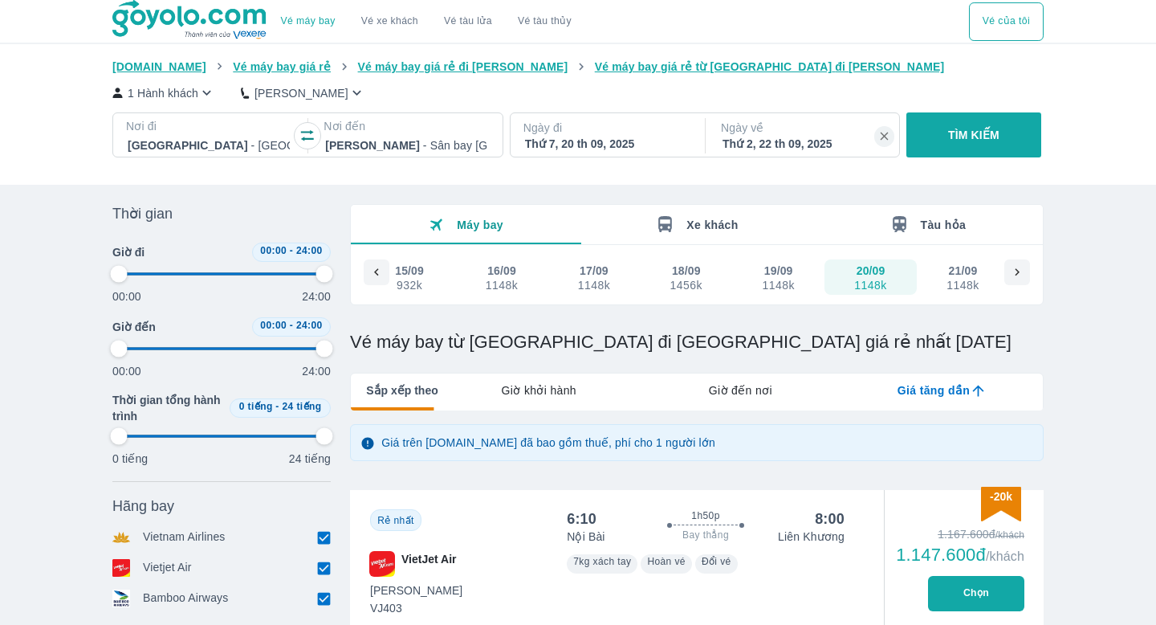
type input "97.9166666666667"
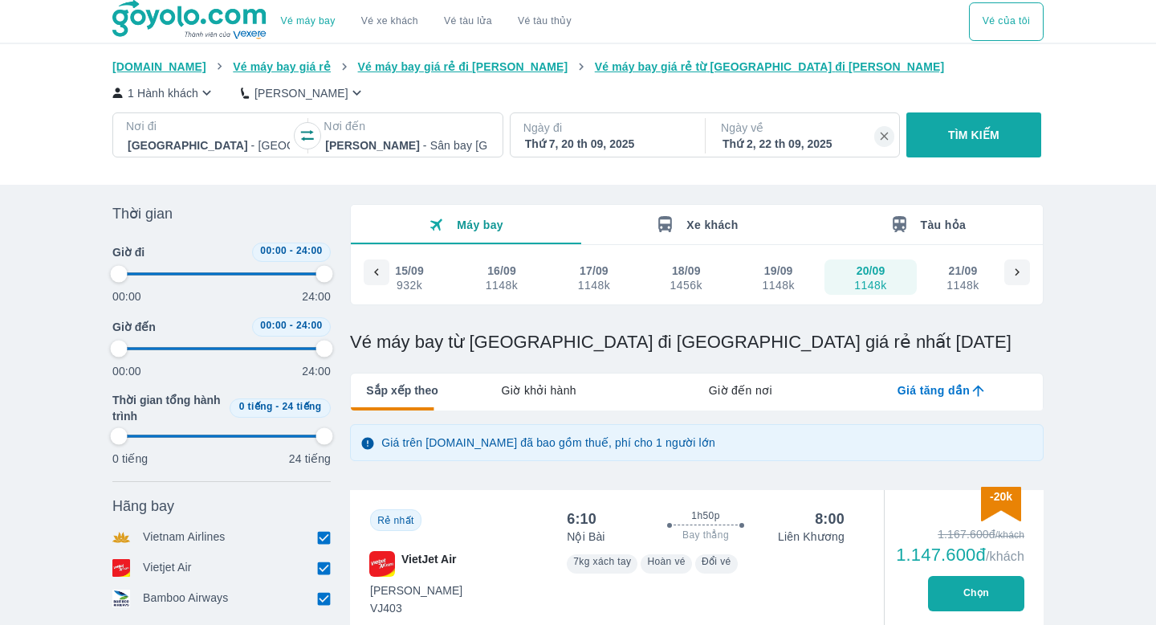
type input "97.9166666666667"
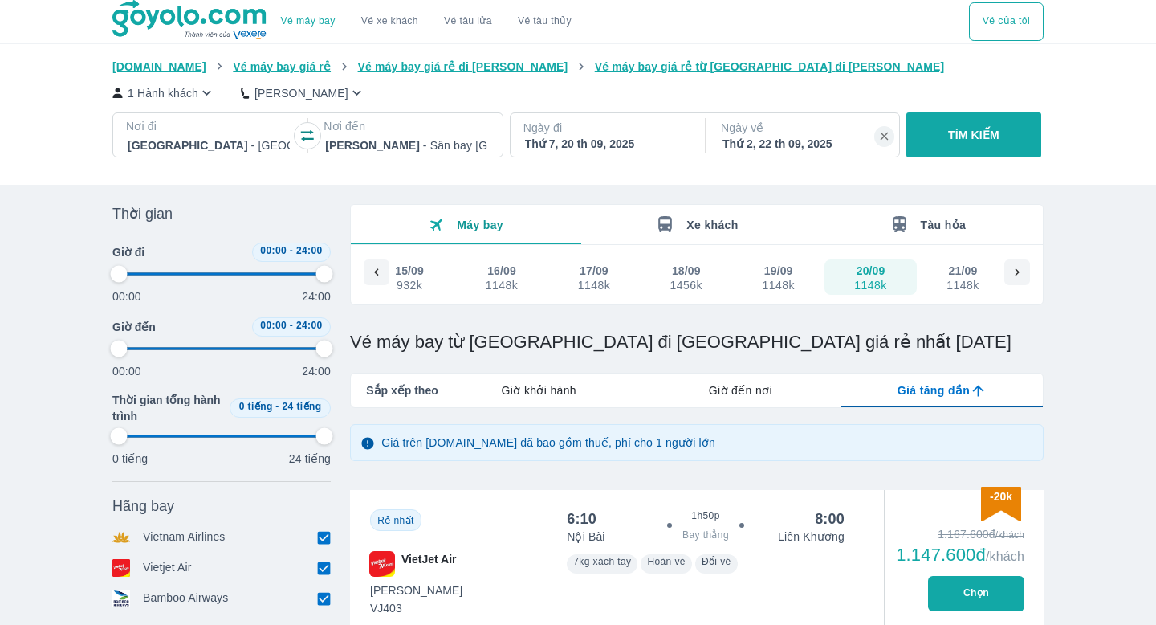
type input "97.9166666666667"
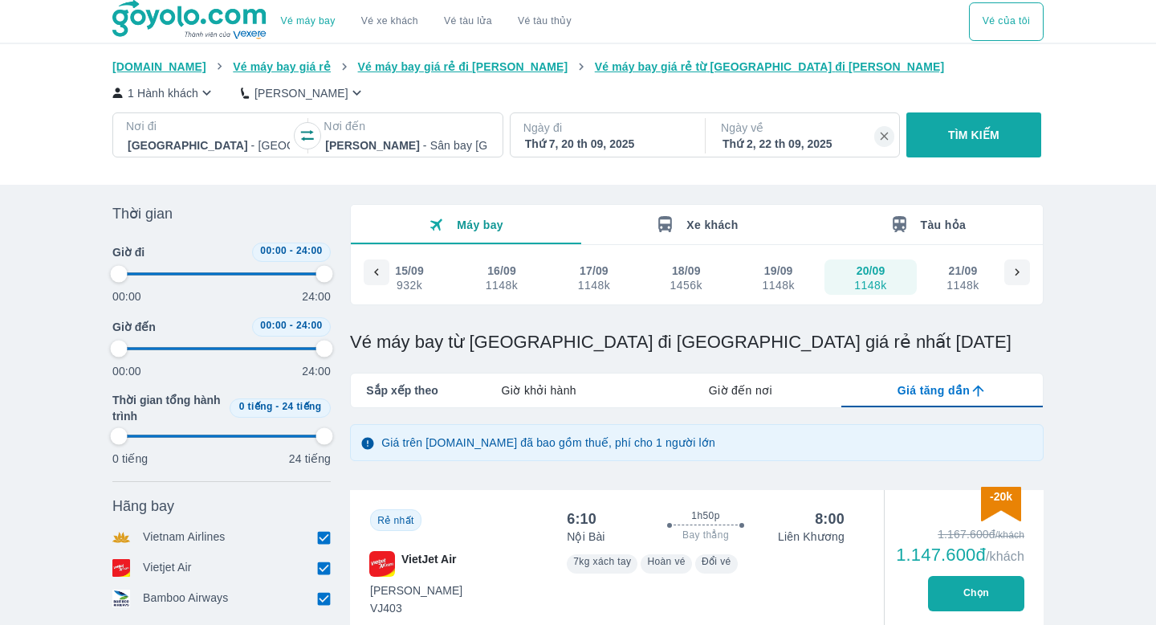
type input "97.9166666666667"
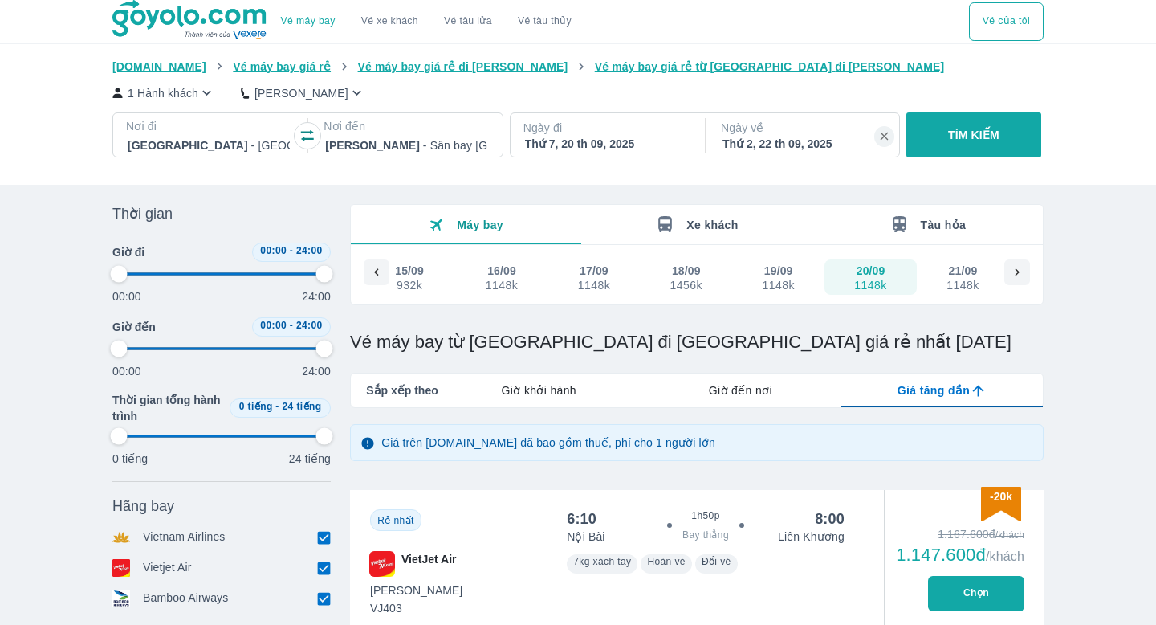
type input "97.9166666666667"
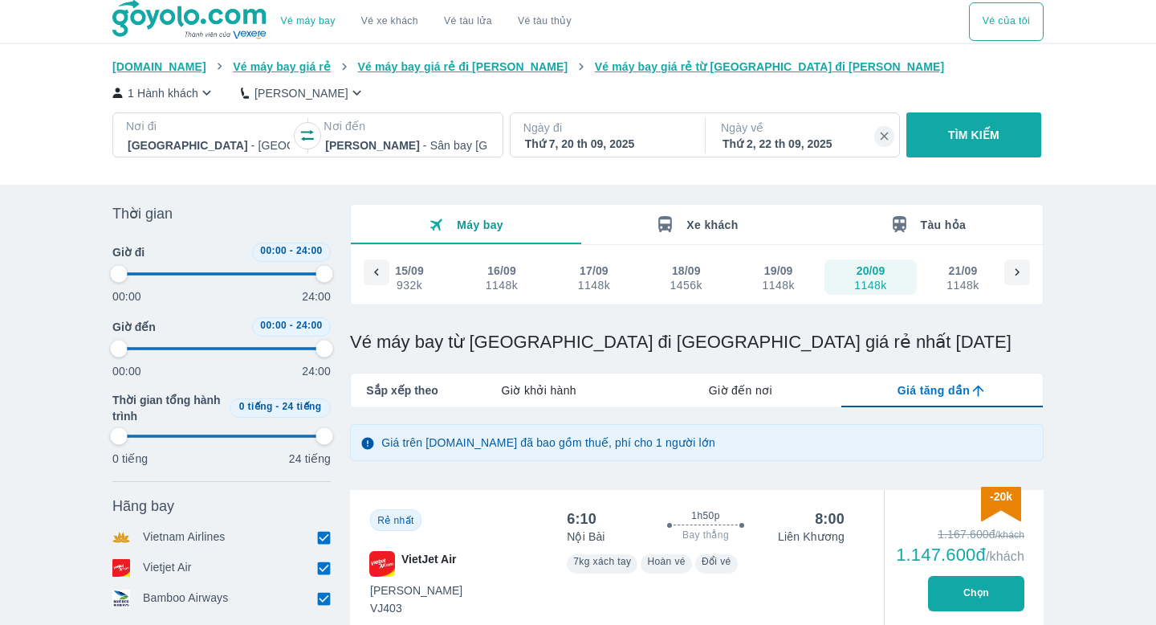
type input "97.9166666666667"
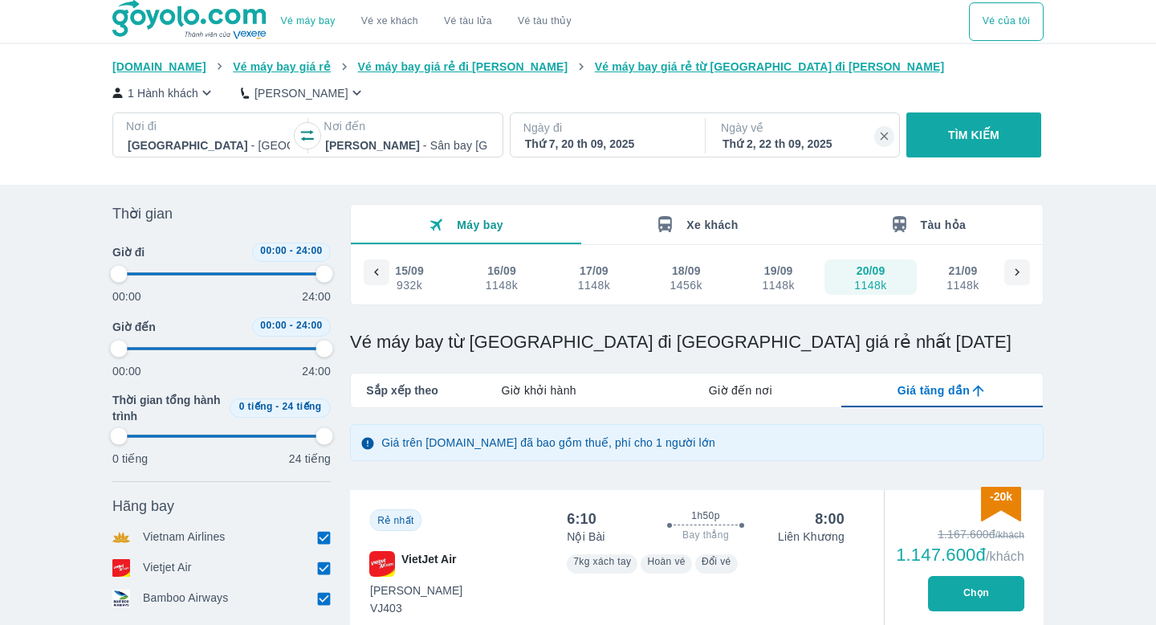
type input "97.9166666666667"
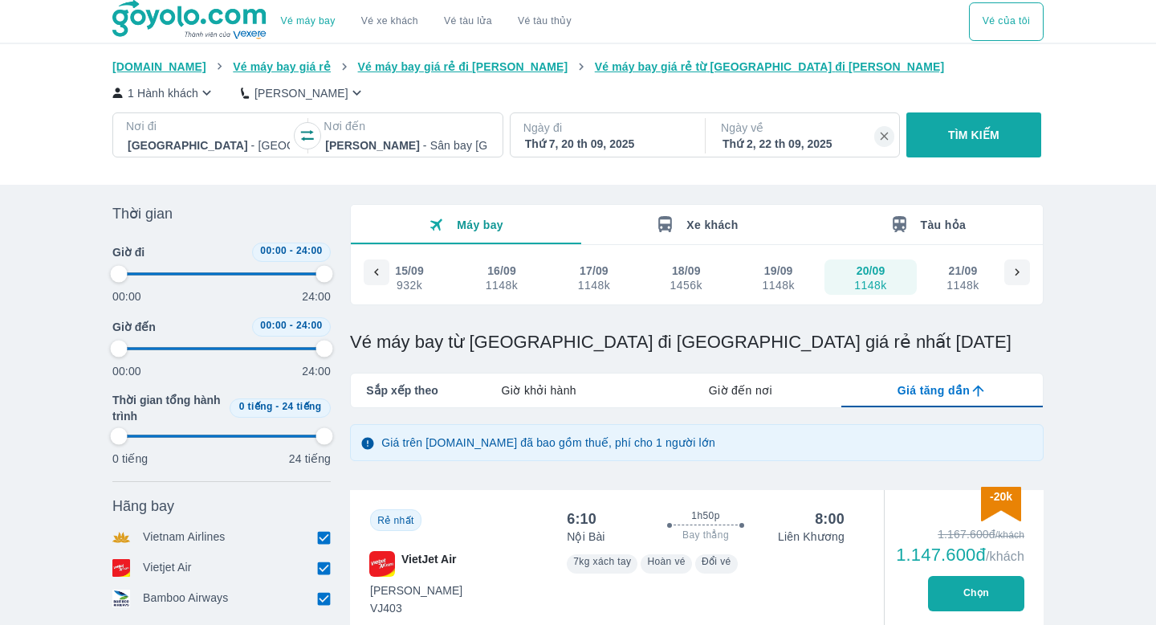
type input "97.9166666666667"
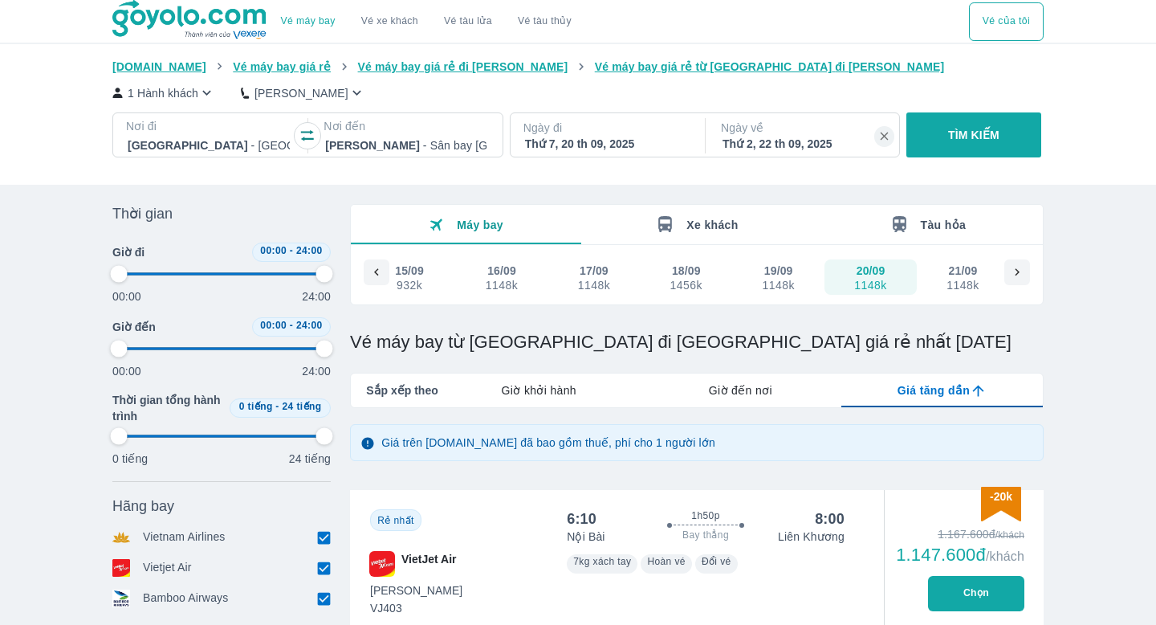
type input "97.9166666666667"
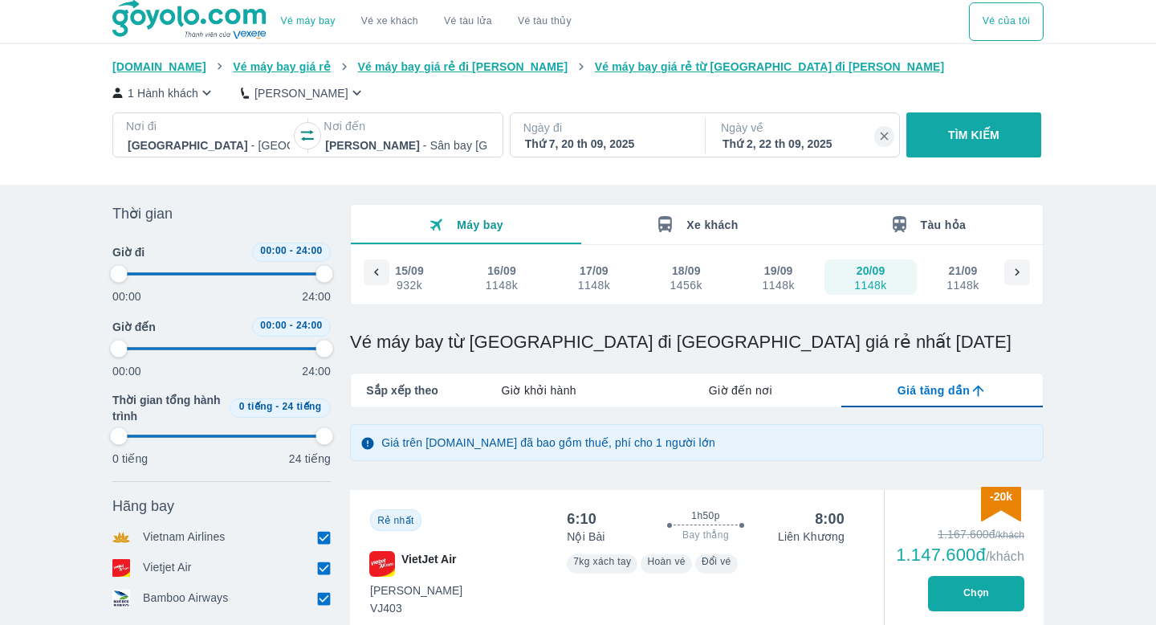
type input "97.9166666666667"
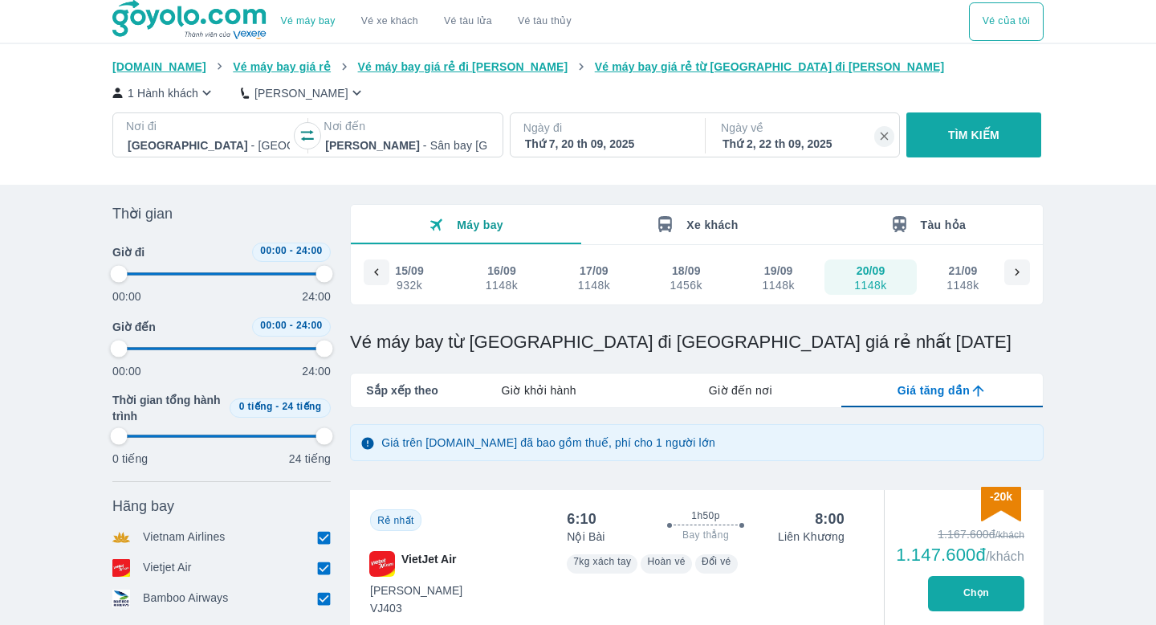
type input "97.9166666666667"
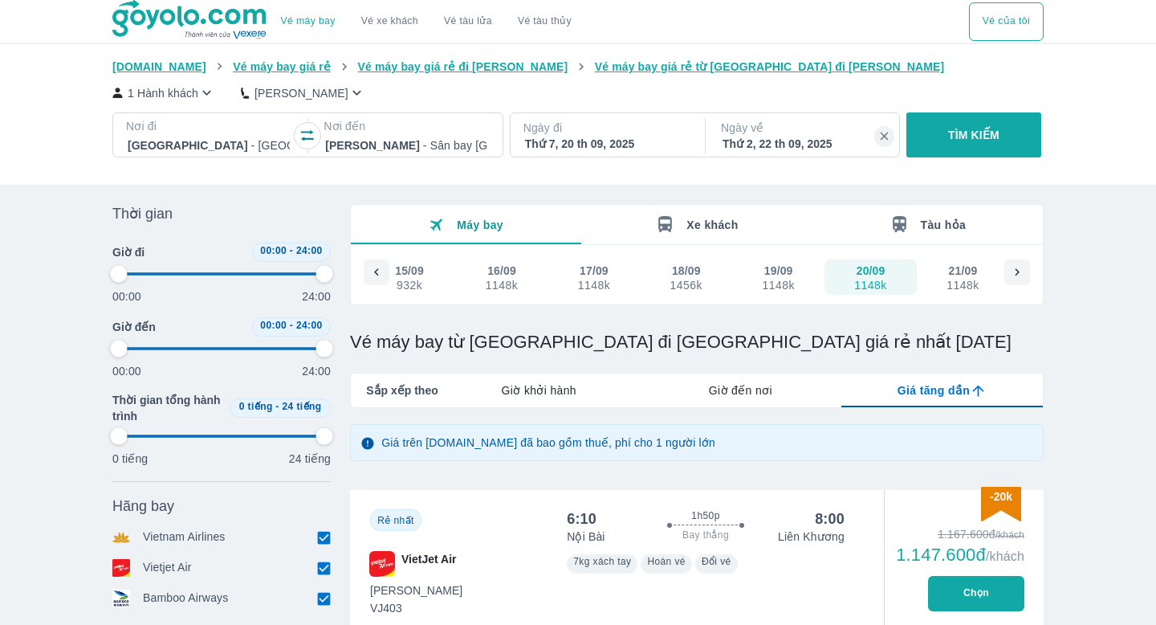
type input "97.9166666666667"
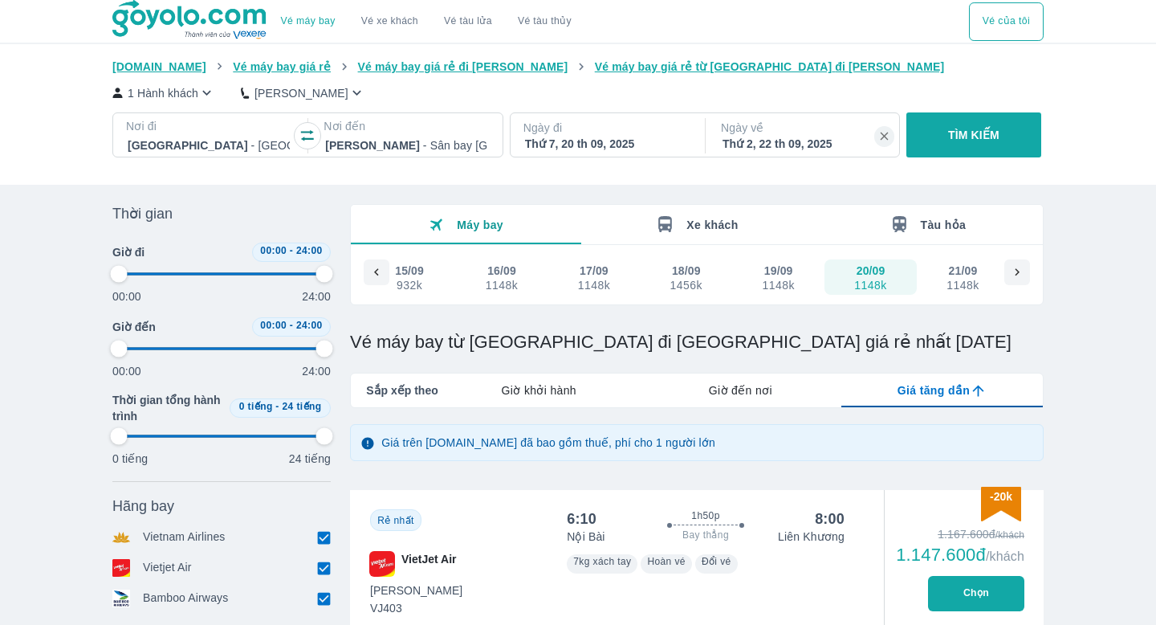
type input "97.9166666666667"
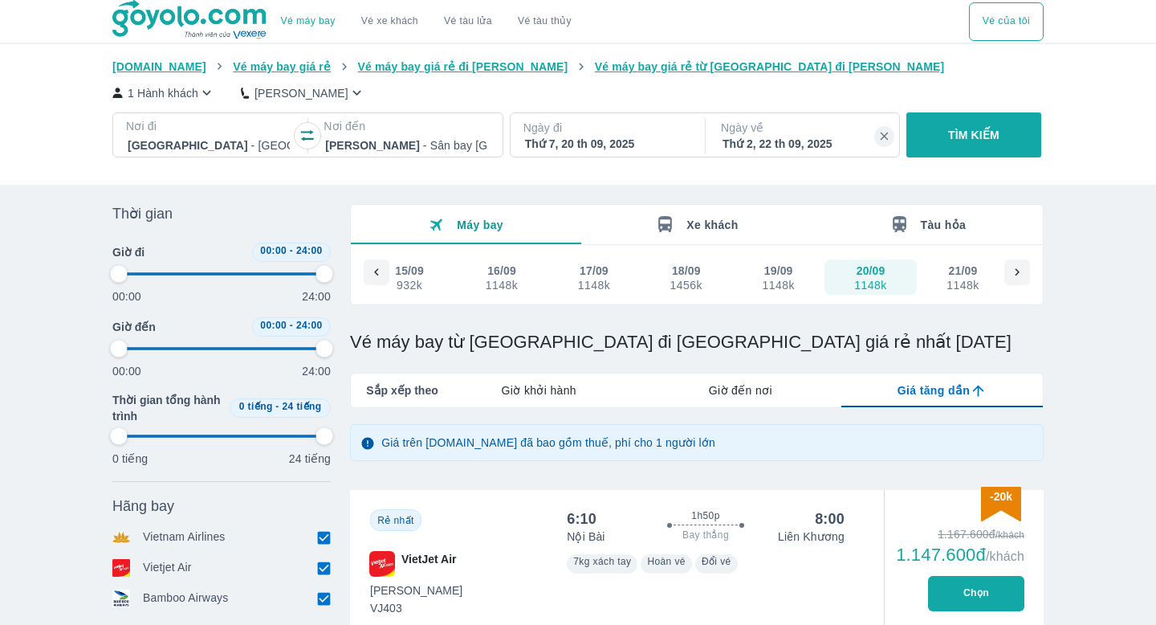
type input "97.9166666666667"
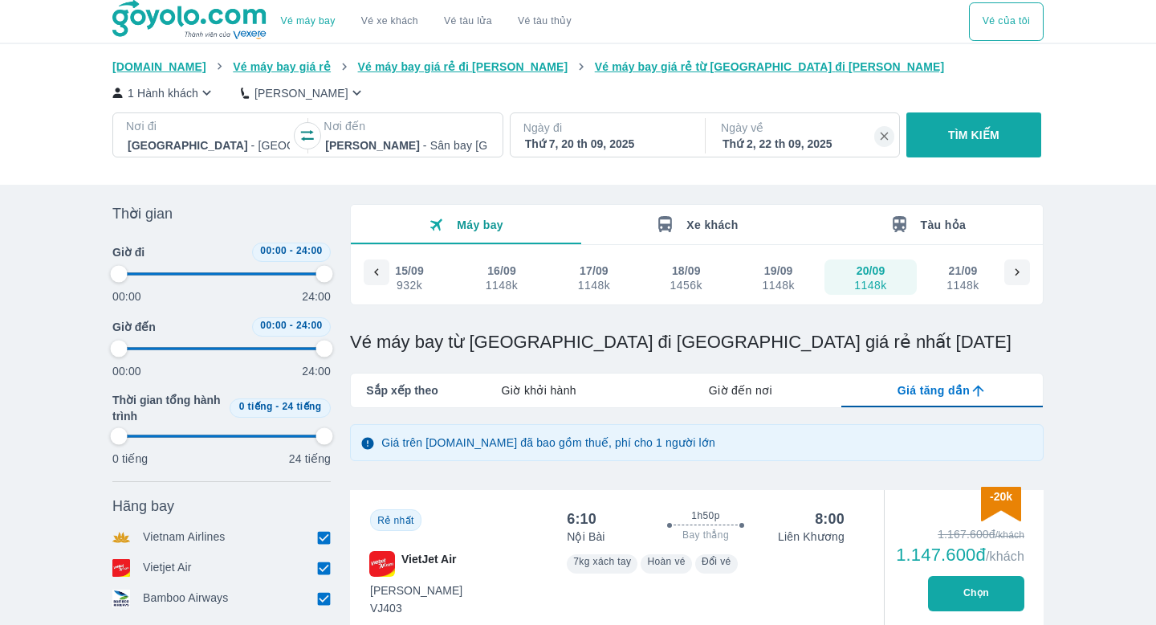
type input "97.9166666666667"
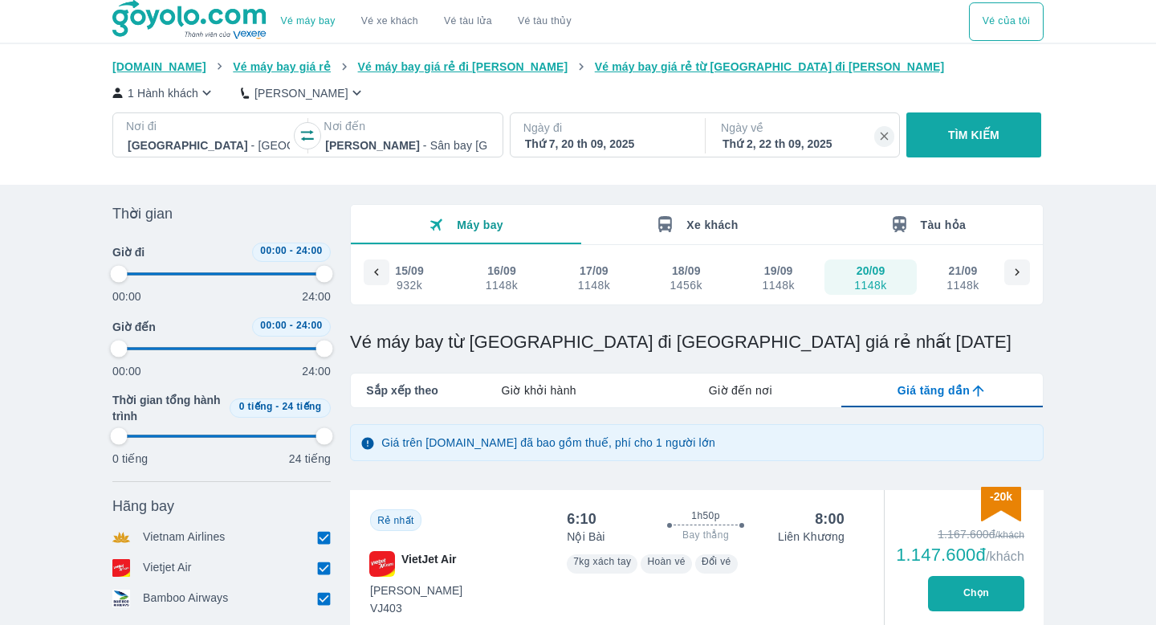
type input "97.9166666666667"
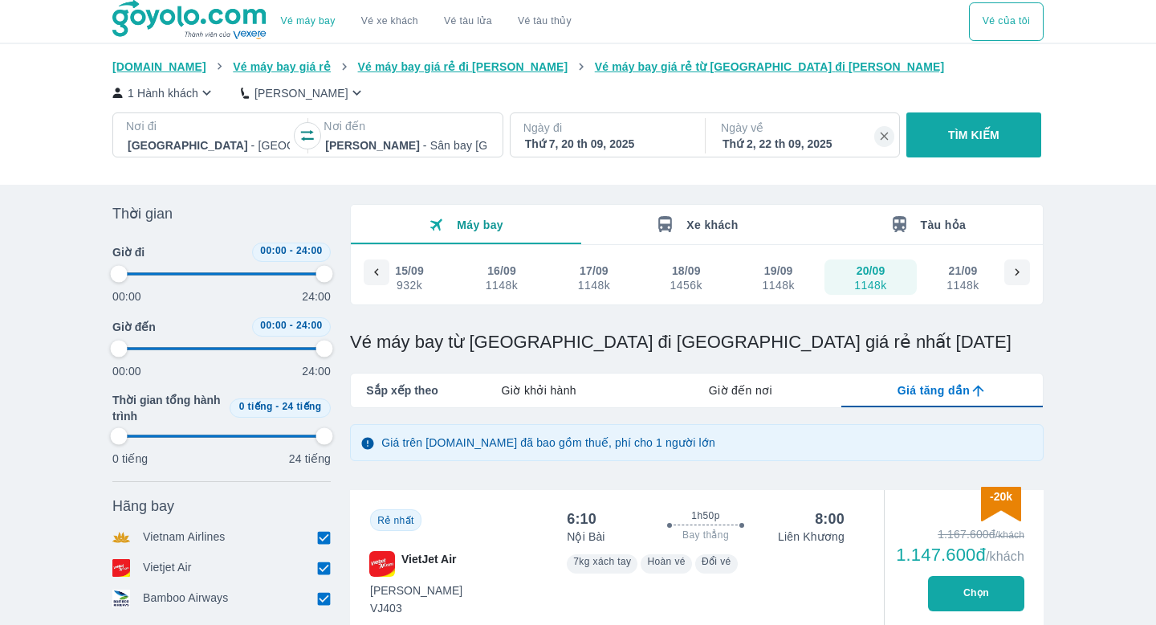
type input "97.9166666666667"
